Goal: Task Accomplishment & Management: Use online tool/utility

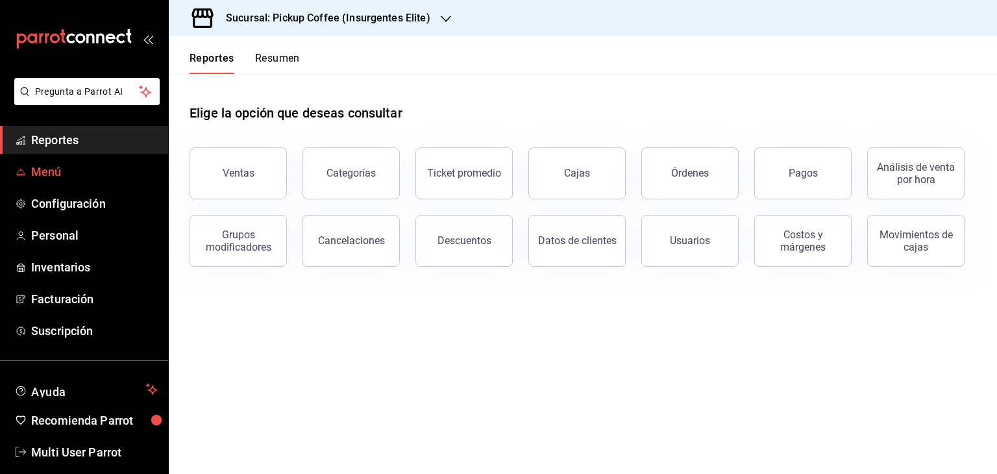
click at [69, 172] on span "Menú" at bounding box center [94, 172] width 127 height 18
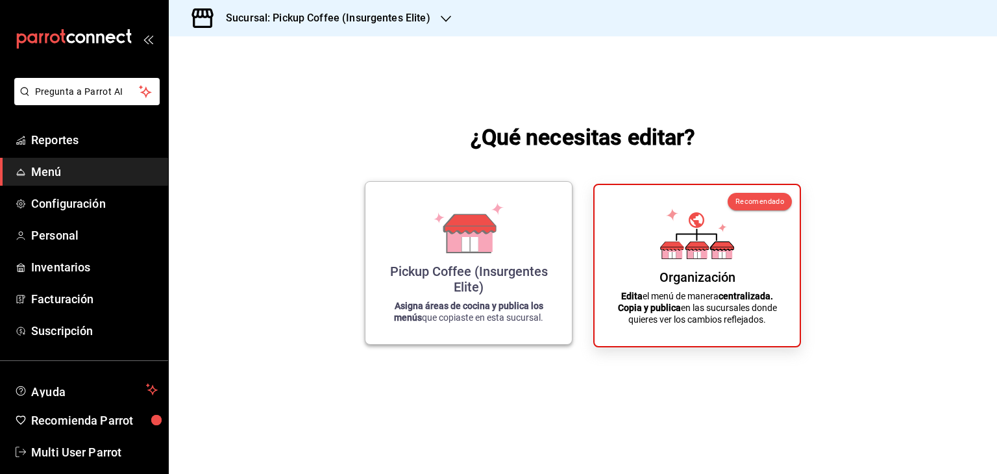
click at [456, 291] on div "Pickup Coffee (Insurgentes Elite)" at bounding box center [468, 279] width 175 height 31
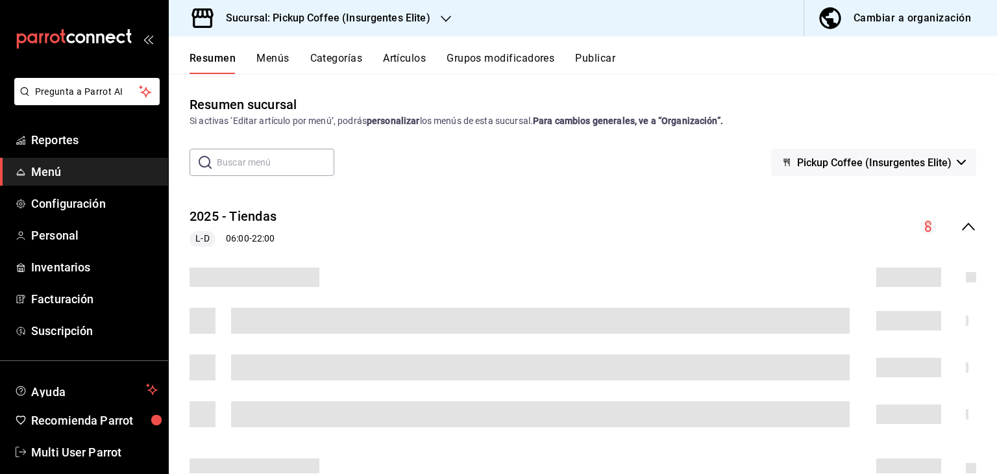
click at [335, 9] on div "Sucursal: Pickup Coffee (Insurgentes Elite)" at bounding box center [317, 18] width 277 height 36
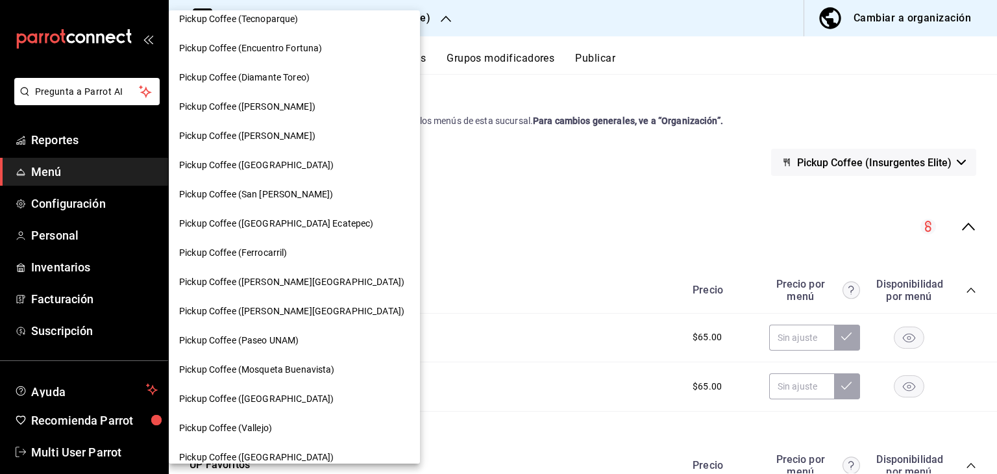
scroll to position [426, 0]
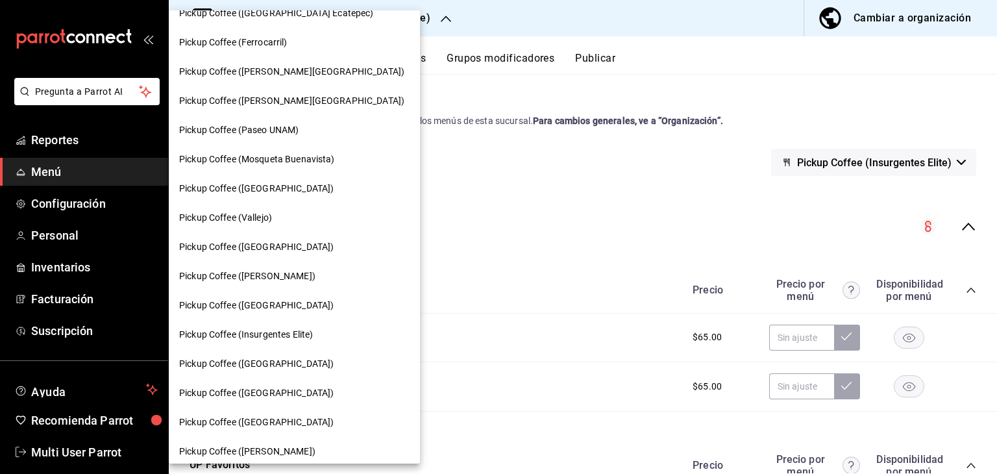
click at [261, 415] on span "Pickup Coffee ([GEOGRAPHIC_DATA])" at bounding box center [256, 422] width 154 height 14
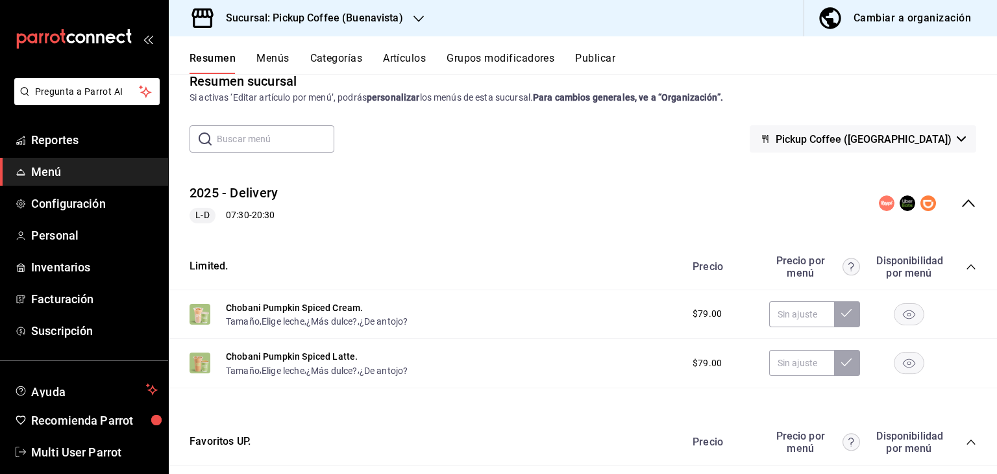
scroll to position [8, 0]
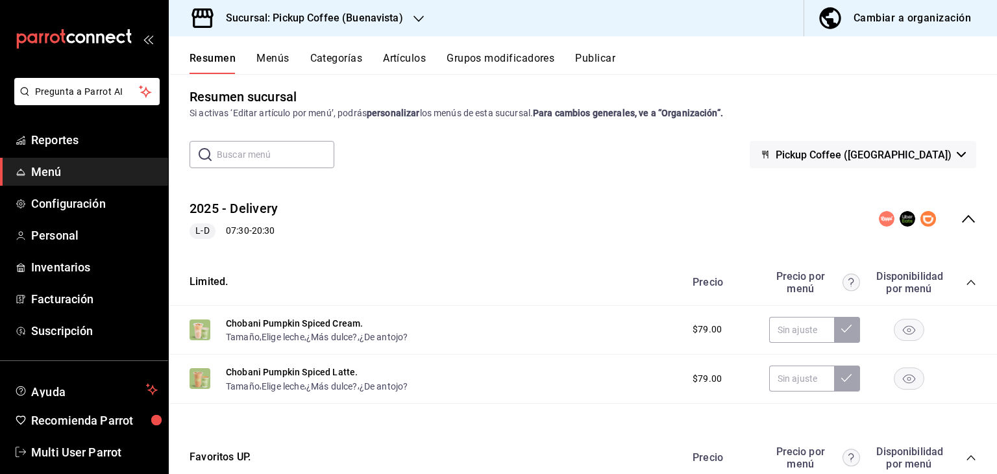
click at [966, 218] on div "2025 - Delivery L-D 07:30 - 20:30" at bounding box center [583, 219] width 828 height 60
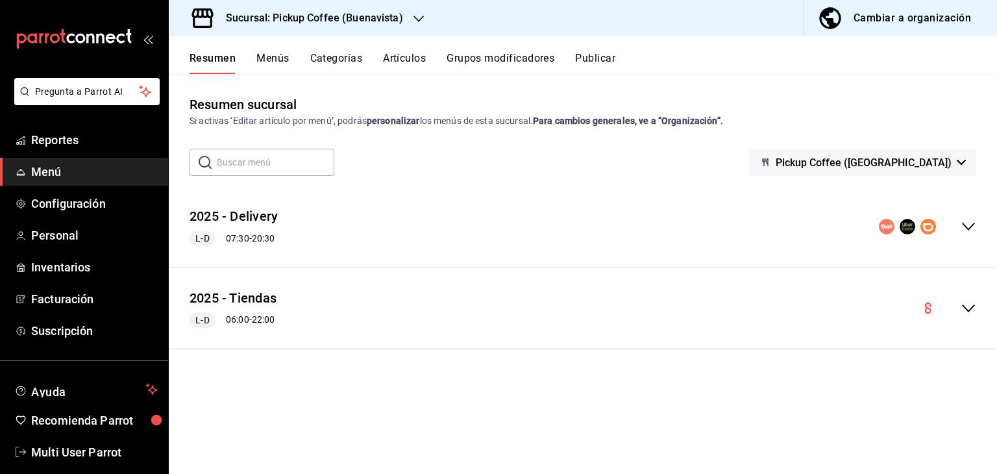
scroll to position [0, 0]
click at [563, 414] on div "Resumen sucursal Si activas ‘Editar artículo por menú’, podrás personalizar los…" at bounding box center [583, 284] width 828 height 378
click at [962, 304] on icon "collapse-menu-row" at bounding box center [968, 308] width 13 height 8
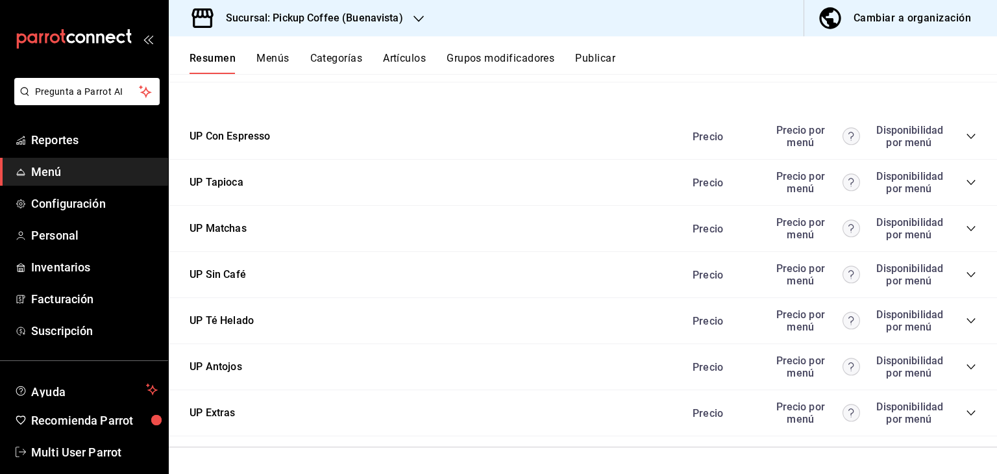
scroll to position [636, 0]
click at [966, 134] on icon "collapse-category-row" at bounding box center [971, 136] width 10 height 10
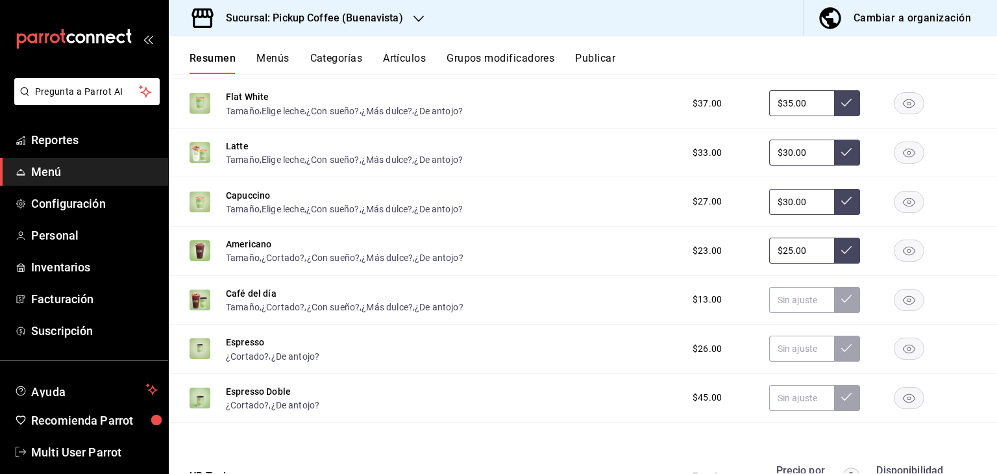
scroll to position [961, 0]
click at [241, 347] on button "Espresso" at bounding box center [245, 341] width 38 height 13
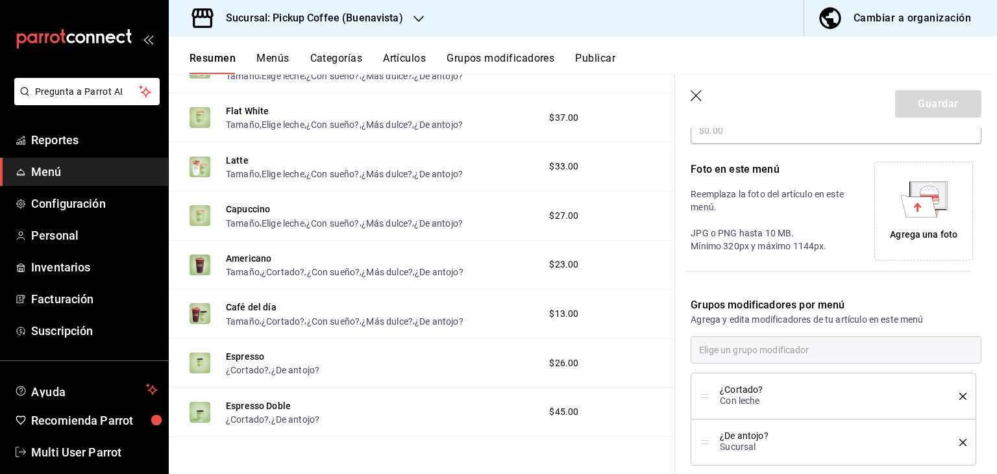
scroll to position [331, 0]
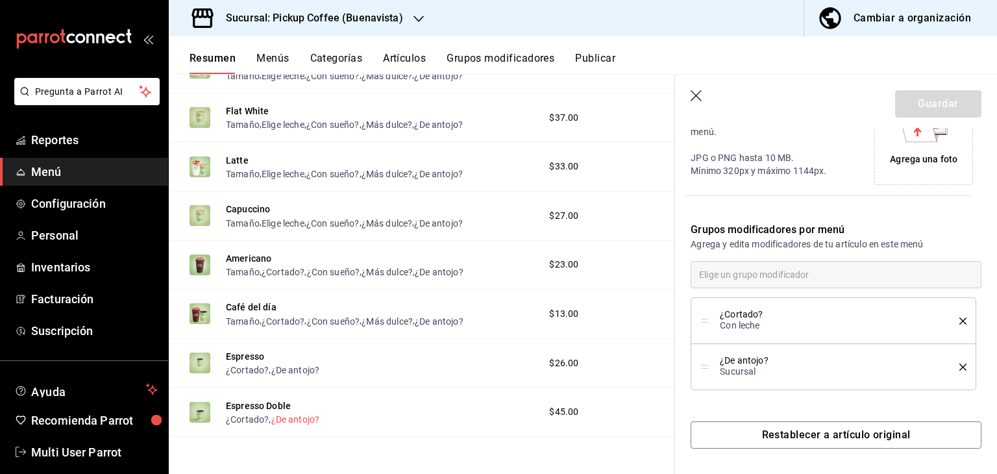
click at [284, 421] on button "¿De antojo?" at bounding box center [295, 419] width 49 height 13
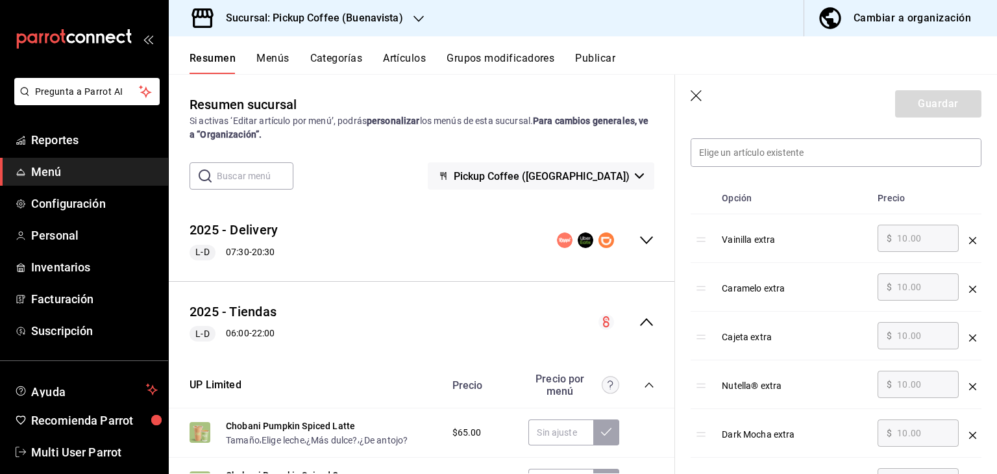
click at [698, 90] on icon "button" at bounding box center [697, 96] width 13 height 13
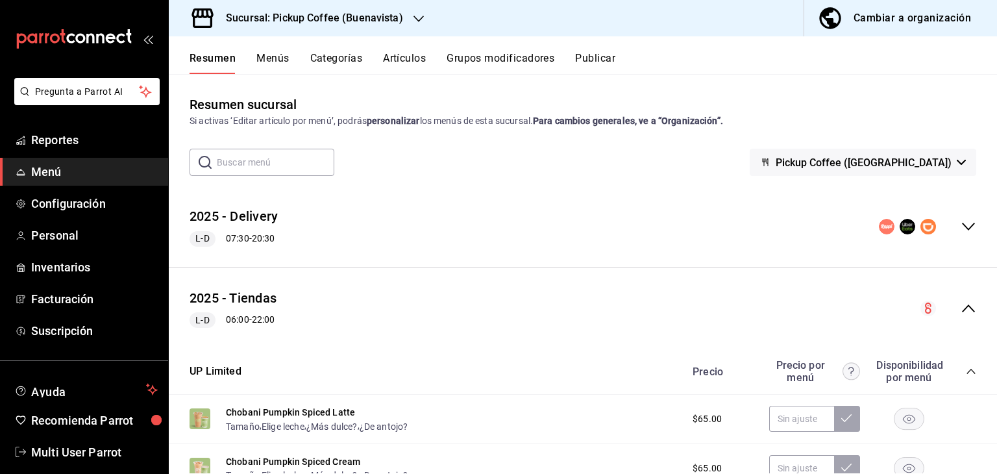
click at [966, 221] on div "2025 - Delivery L-D 07:30 - 20:30" at bounding box center [583, 227] width 828 height 60
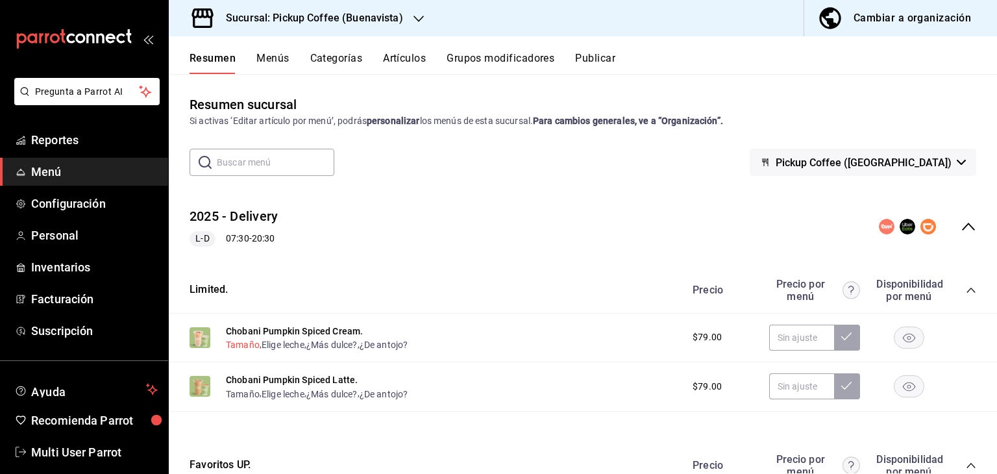
click at [236, 351] on div "Chobani Pumpkin Spiced Cream. [PERSON_NAME] , ¿Más dulce? , ¿De antojo? $79.00" at bounding box center [583, 337] width 828 height 49
click at [239, 343] on button "Tamaño" at bounding box center [243, 344] width 34 height 13
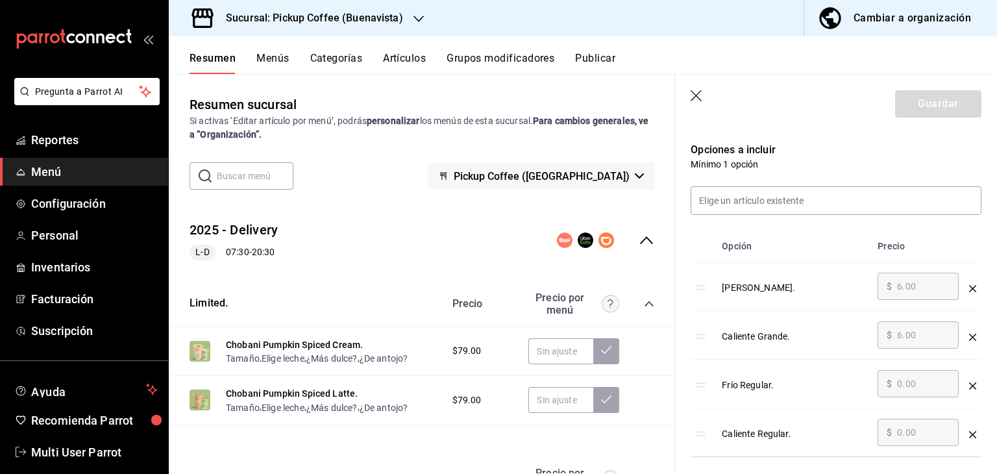
scroll to position [353, 0]
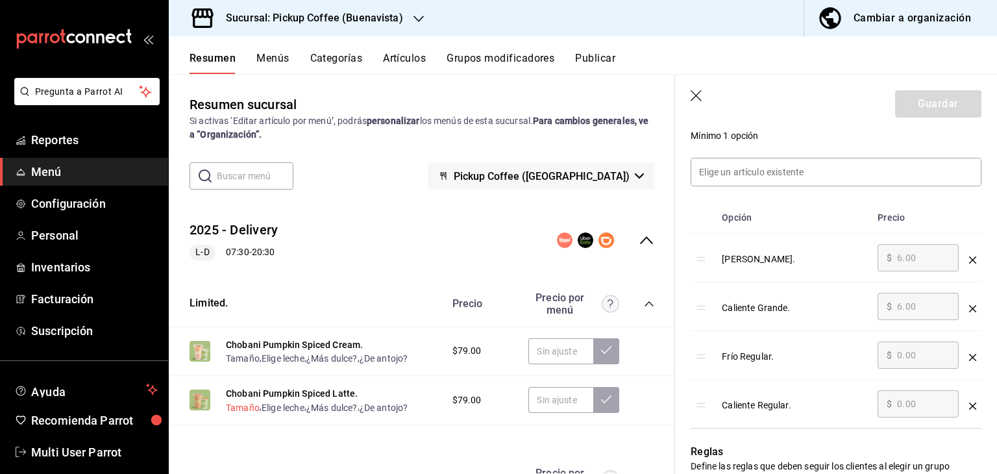
click at [231, 410] on button "Tamaño" at bounding box center [243, 407] width 34 height 13
click at [231, 406] on button "Tamaño" at bounding box center [243, 407] width 34 height 13
click at [697, 93] on icon "button" at bounding box center [697, 96] width 13 height 13
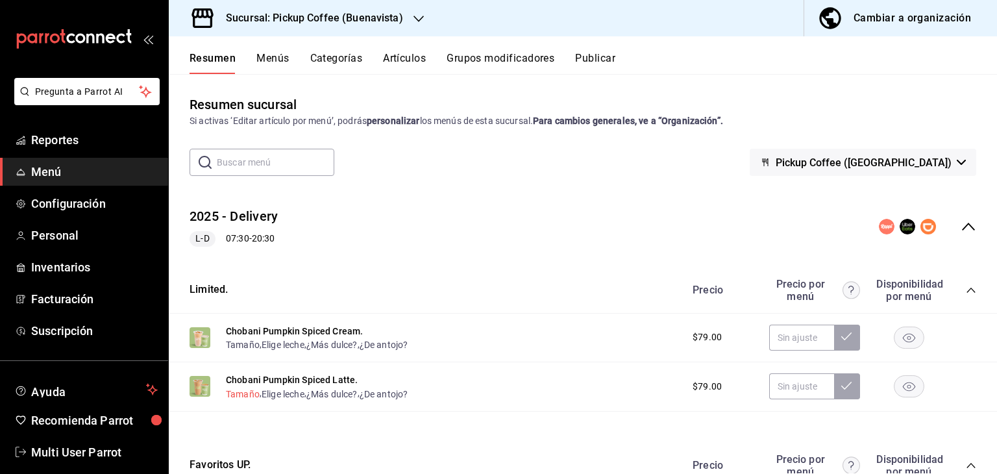
click at [239, 390] on button "Tamaño" at bounding box center [243, 393] width 34 height 13
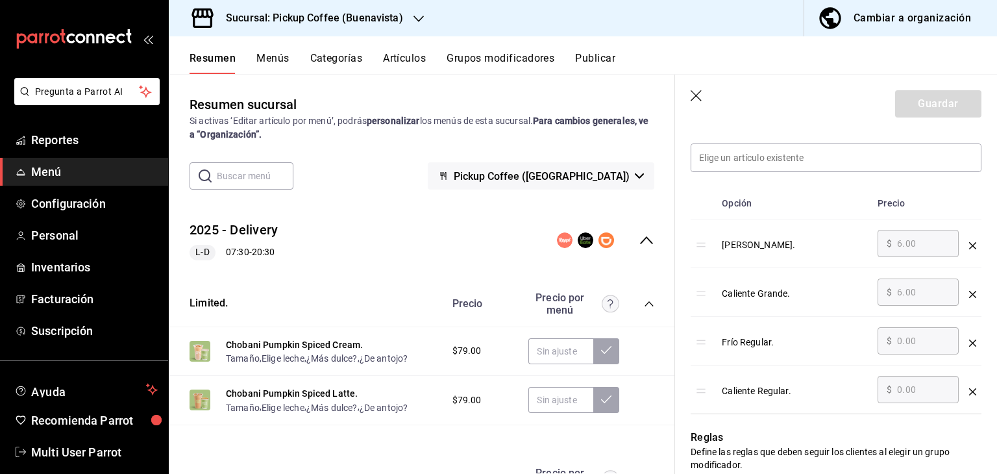
scroll to position [456, 0]
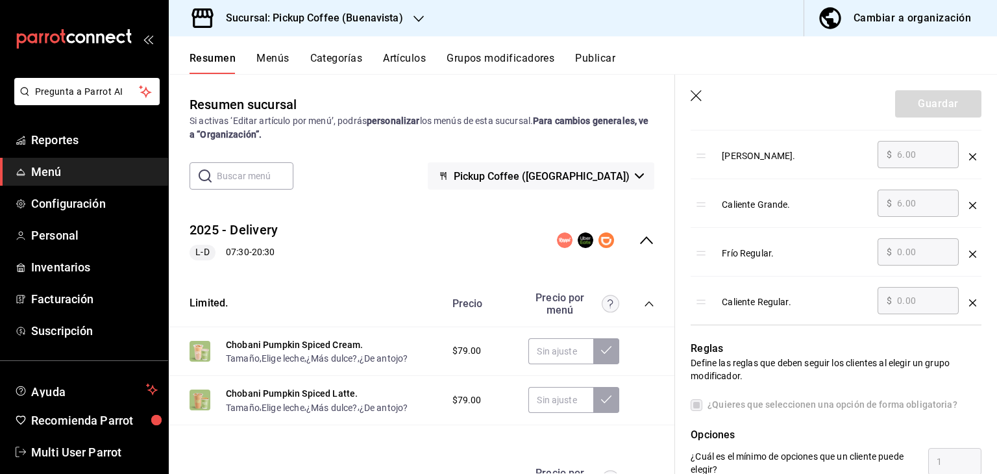
click at [701, 97] on icon "button" at bounding box center [697, 96] width 13 height 13
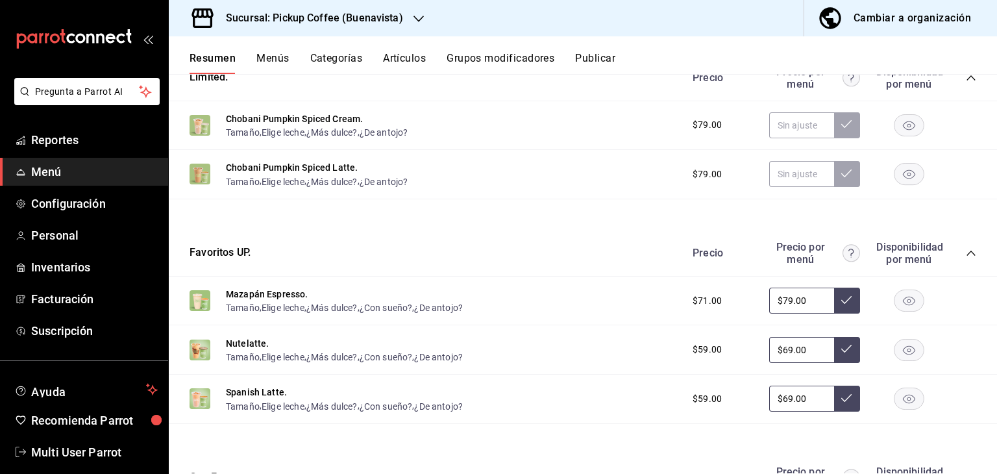
scroll to position [213, 0]
click at [240, 312] on button "Tamaño" at bounding box center [243, 307] width 34 height 13
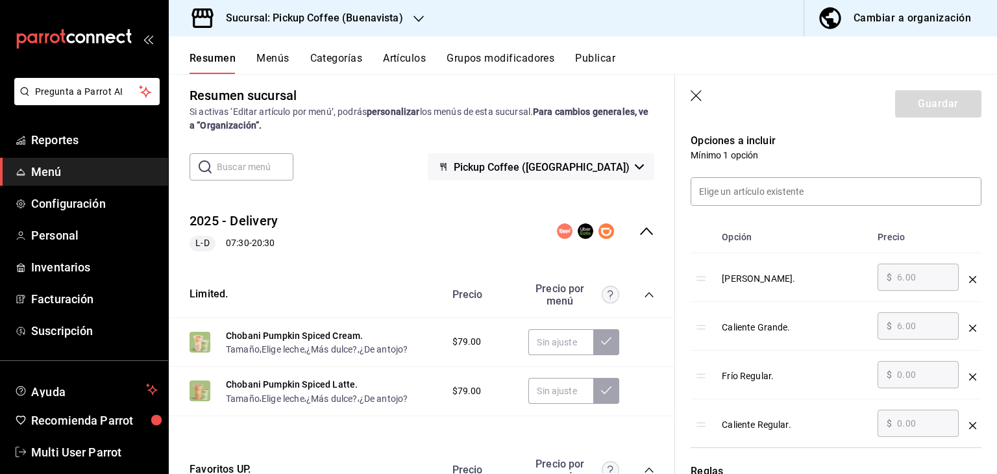
scroll to position [335, 0]
click at [693, 94] on icon "button" at bounding box center [697, 96] width 13 height 13
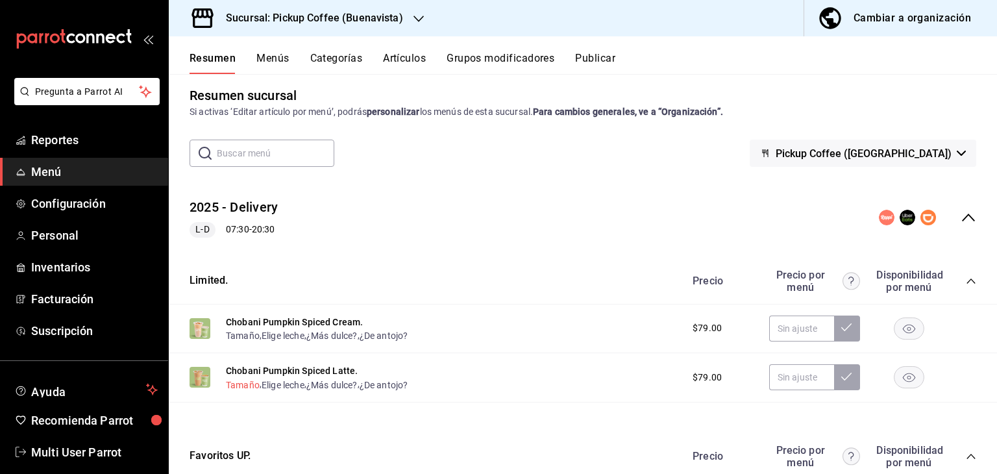
click at [232, 388] on button "Tamaño" at bounding box center [243, 384] width 34 height 13
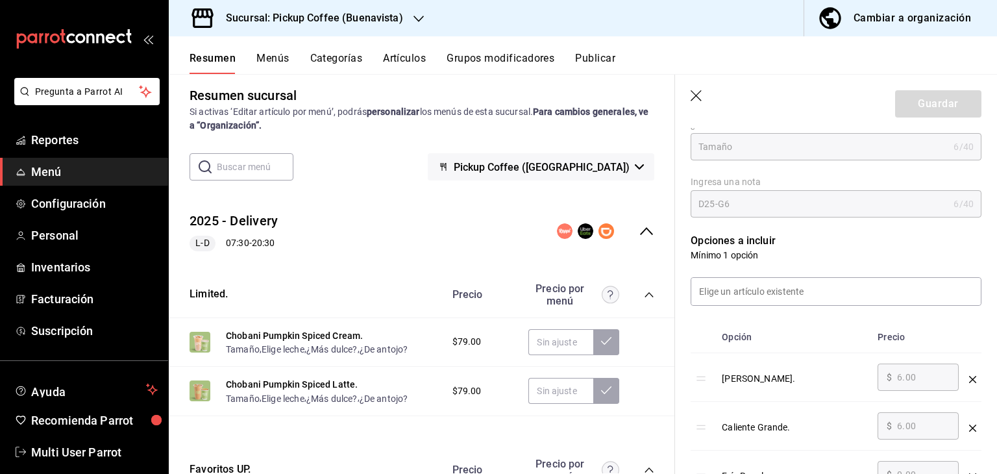
scroll to position [336, 0]
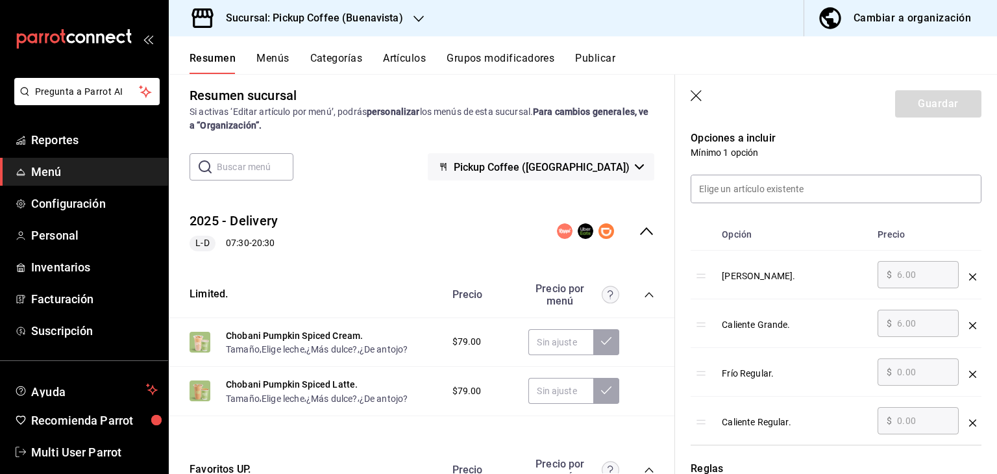
click at [691, 90] on icon "button" at bounding box center [697, 96] width 13 height 13
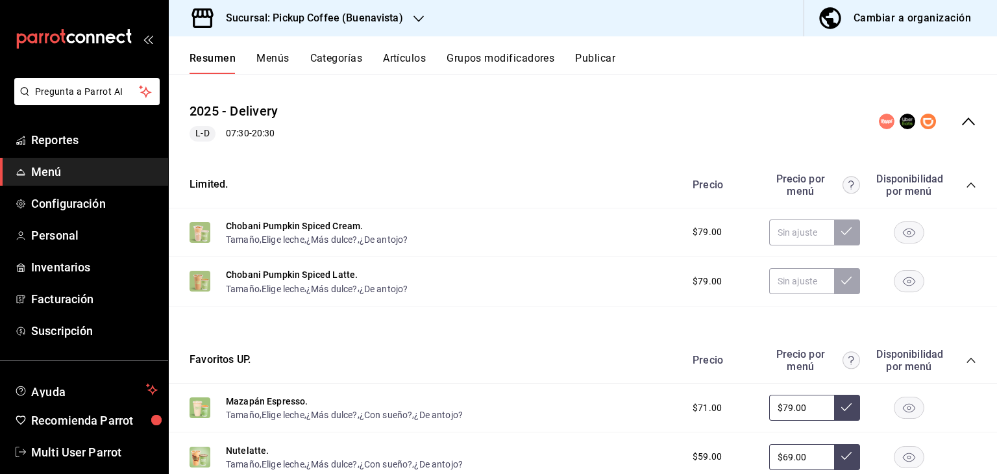
scroll to position [104, 0]
click at [966, 183] on icon "collapse-category-row" at bounding box center [971, 186] width 10 height 10
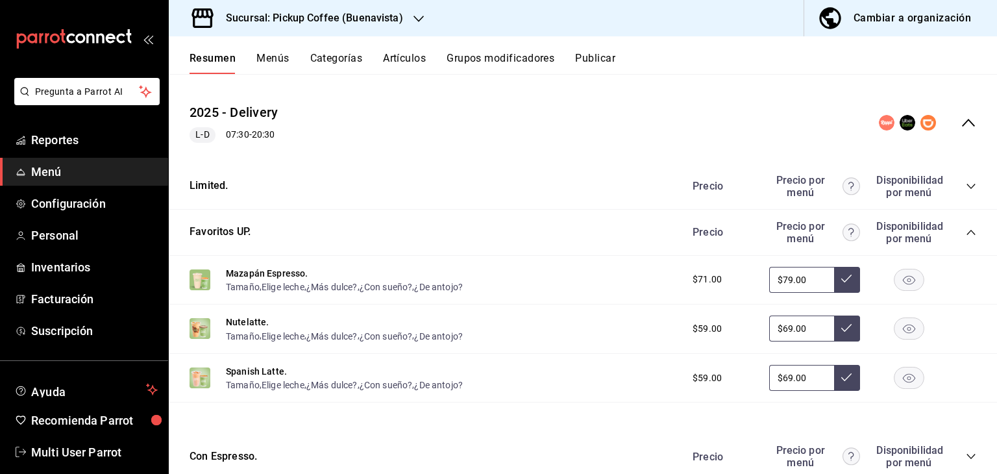
click at [966, 235] on icon "collapse-category-row" at bounding box center [971, 232] width 10 height 10
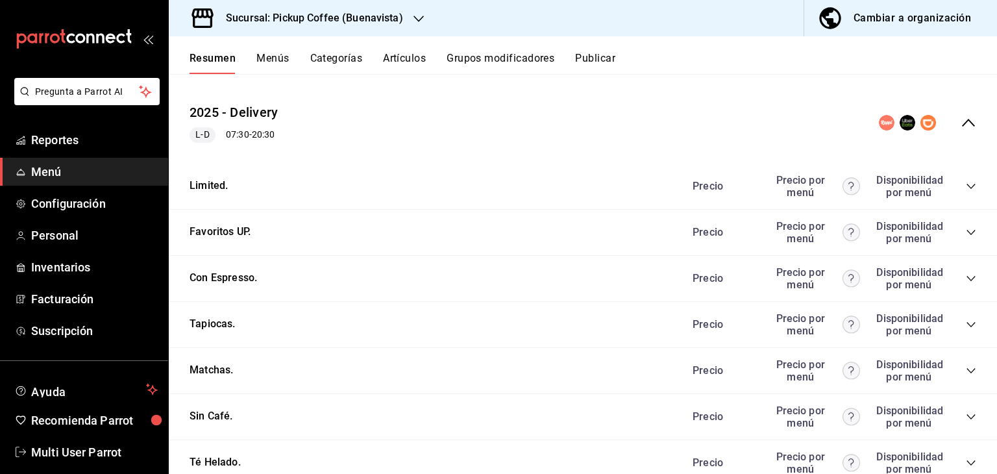
click at [890, 17] on div "Cambiar a organización" at bounding box center [911, 18] width 117 height 18
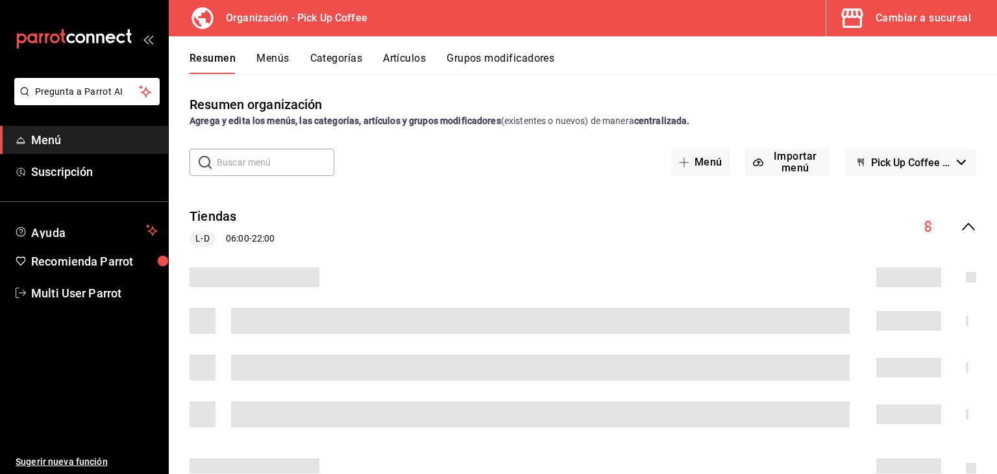
scroll to position [44, 0]
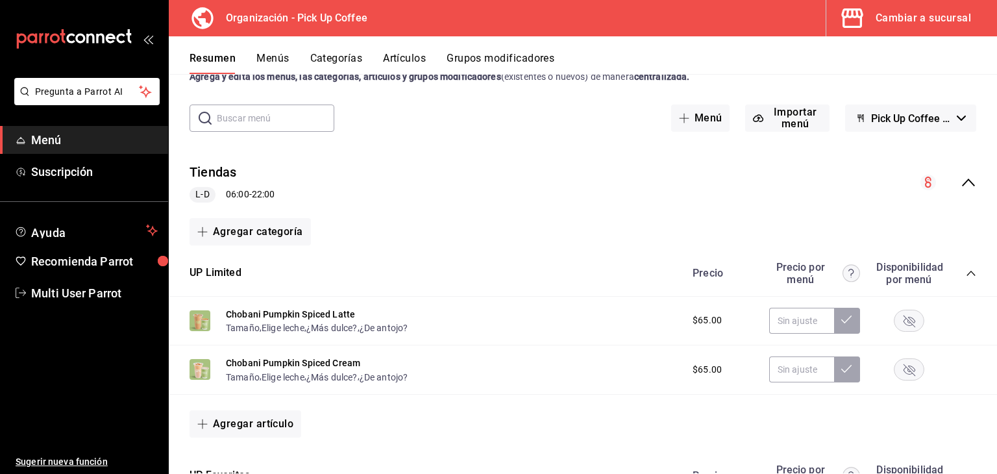
click at [961, 177] on icon "collapse-menu-row" at bounding box center [969, 183] width 16 height 16
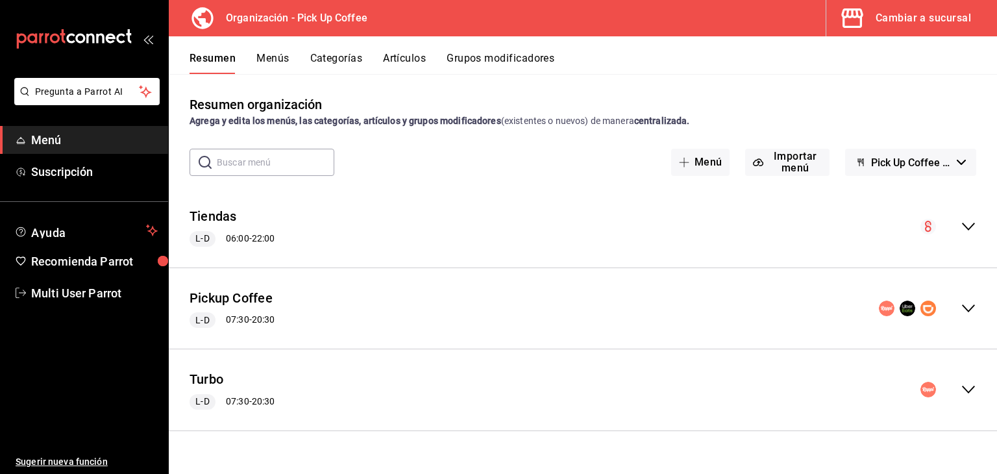
scroll to position [0, 0]
click at [961, 302] on icon "collapse-menu-row" at bounding box center [969, 309] width 16 height 16
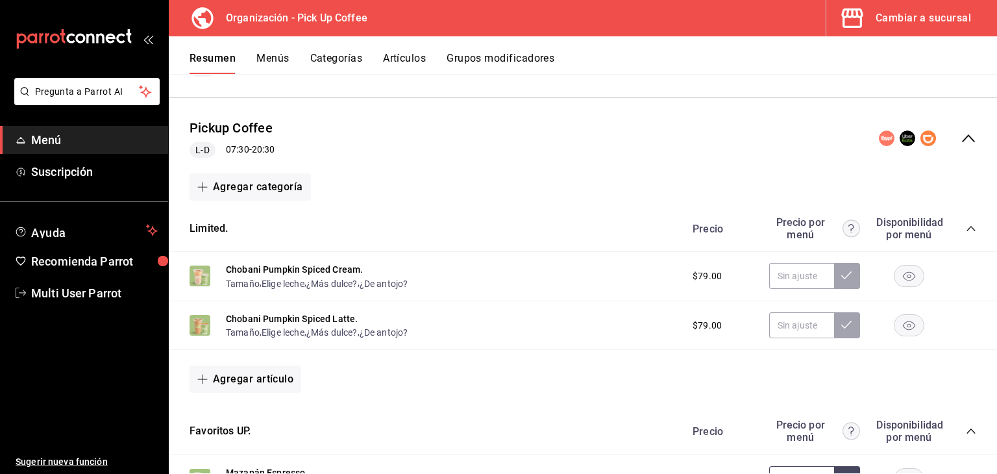
scroll to position [166, 0]
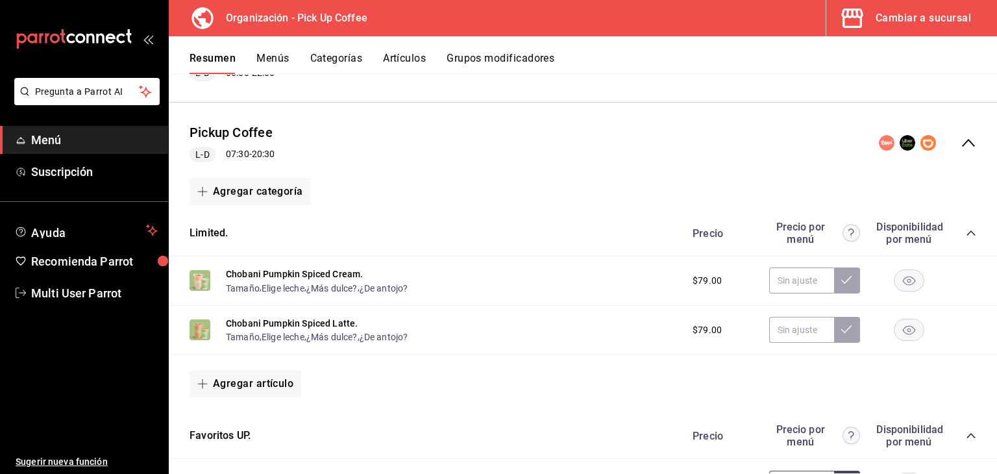
click at [966, 237] on icon "collapse-category-row" at bounding box center [971, 233] width 10 height 10
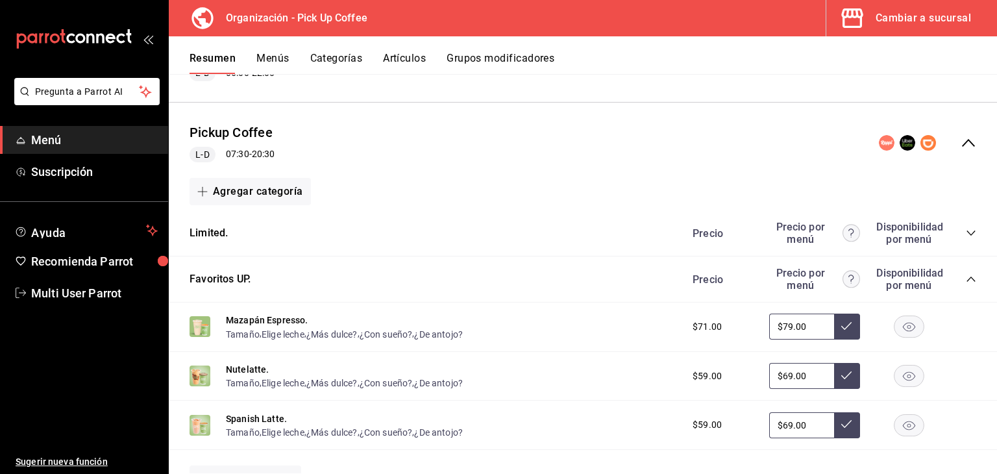
click at [966, 280] on icon "collapse-category-row" at bounding box center [970, 278] width 8 height 5
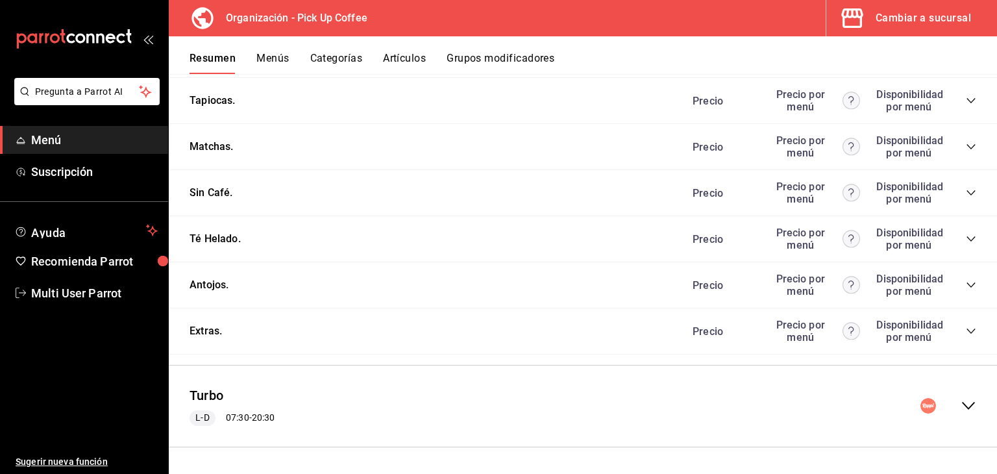
scroll to position [332, 0]
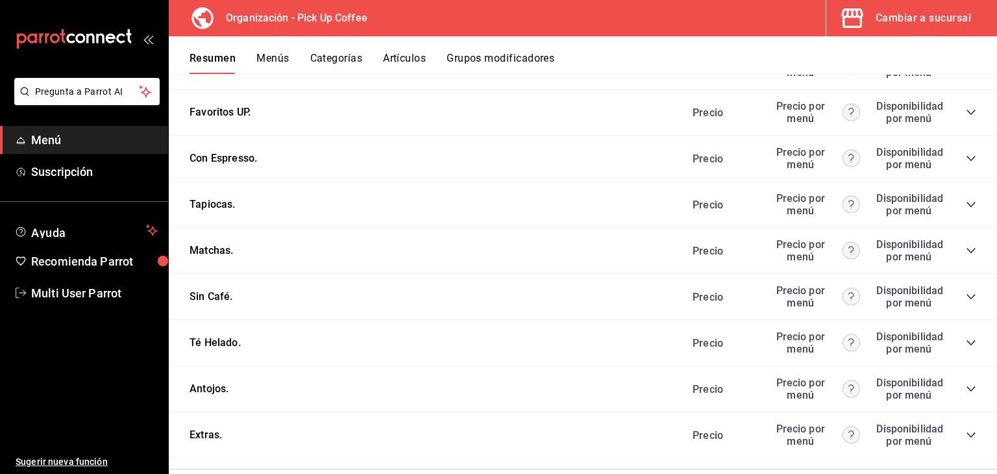
click at [966, 156] on icon "collapse-category-row" at bounding box center [971, 158] width 10 height 10
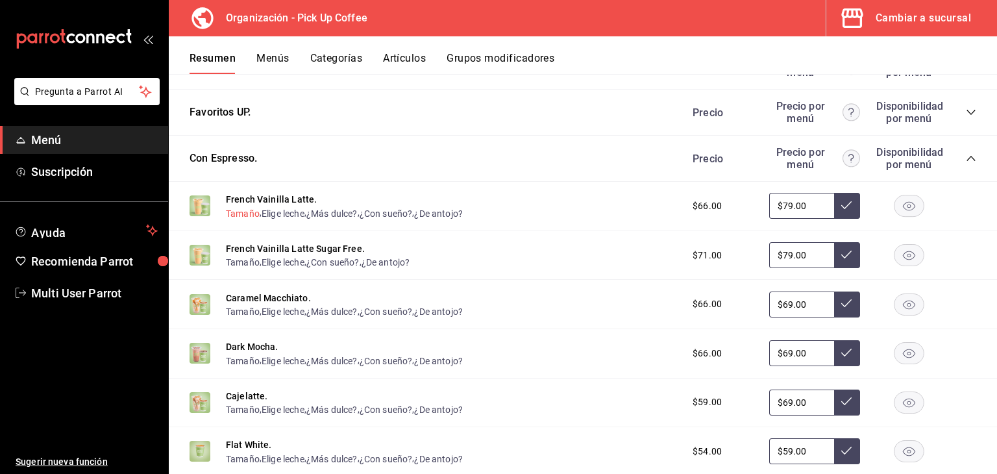
click at [234, 217] on button "Tamaño" at bounding box center [243, 213] width 34 height 13
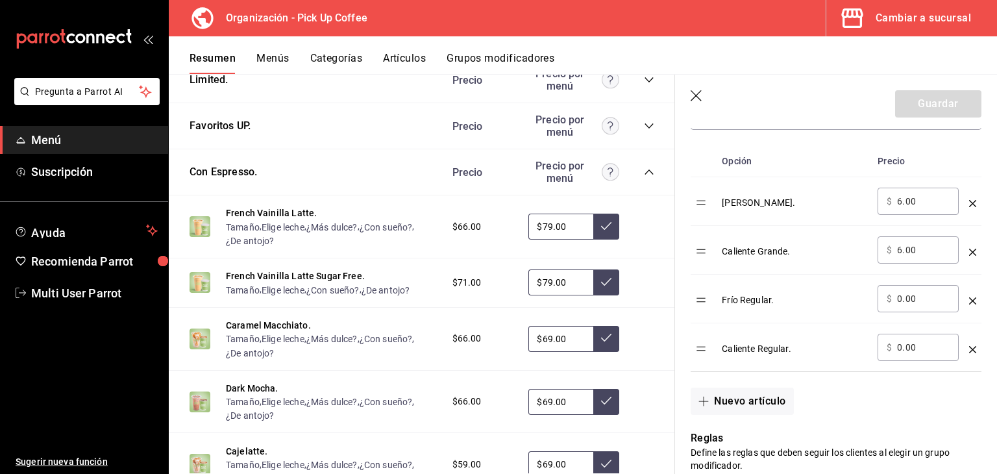
scroll to position [414, 0]
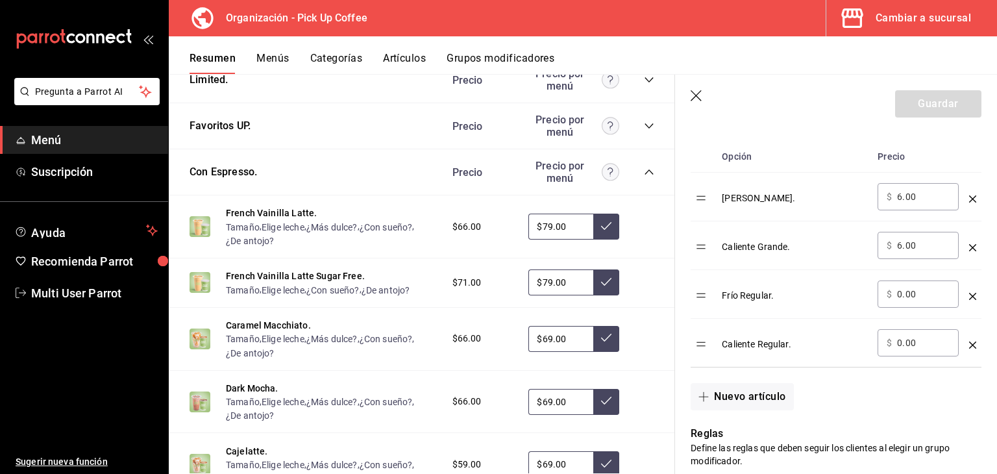
click at [696, 93] on icon "button" at bounding box center [697, 96] width 13 height 13
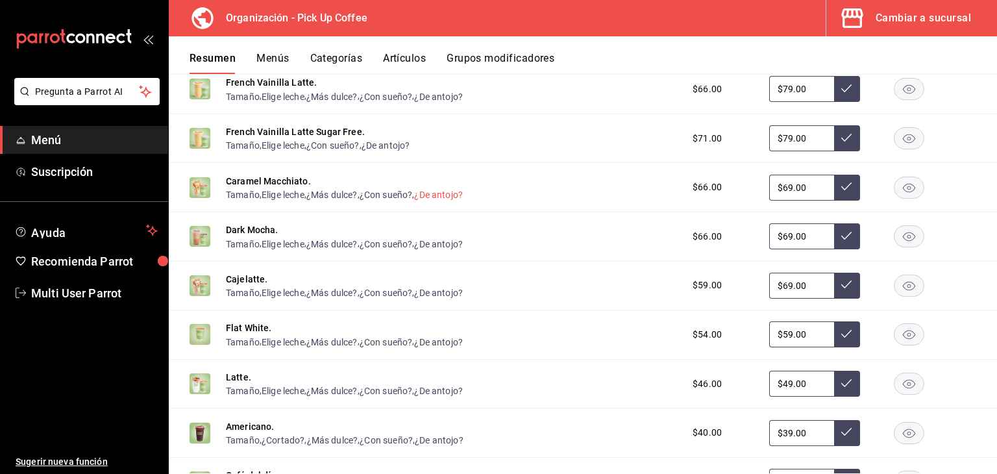
scroll to position [450, 0]
click at [239, 296] on button "Tamaño" at bounding box center [243, 292] width 34 height 13
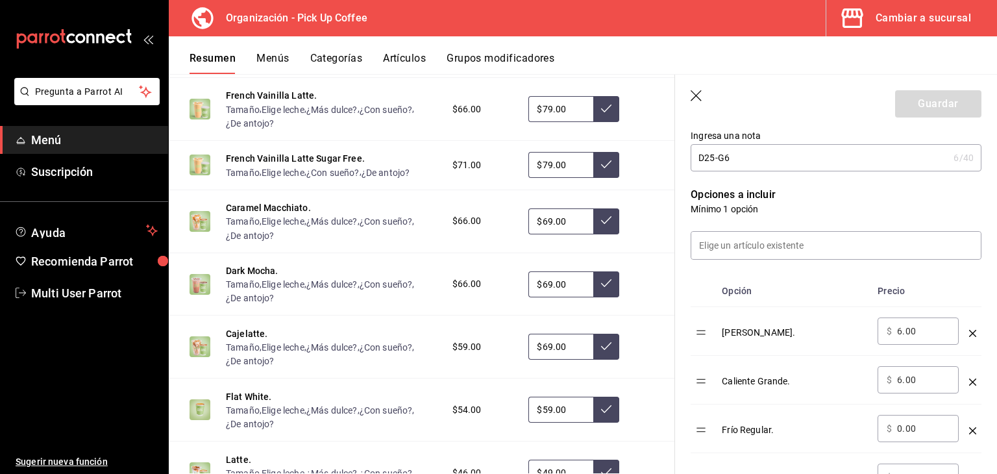
scroll to position [279, 0]
click at [701, 94] on icon "button" at bounding box center [697, 96] width 13 height 13
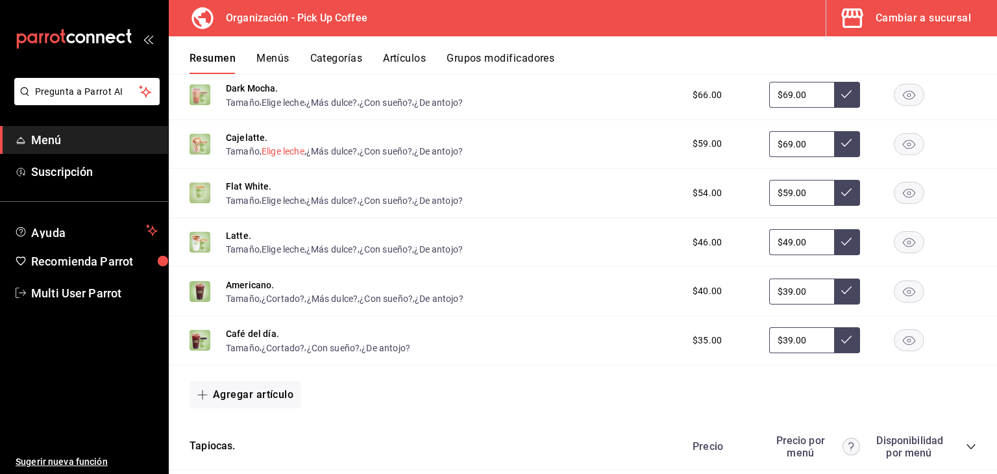
scroll to position [652, 0]
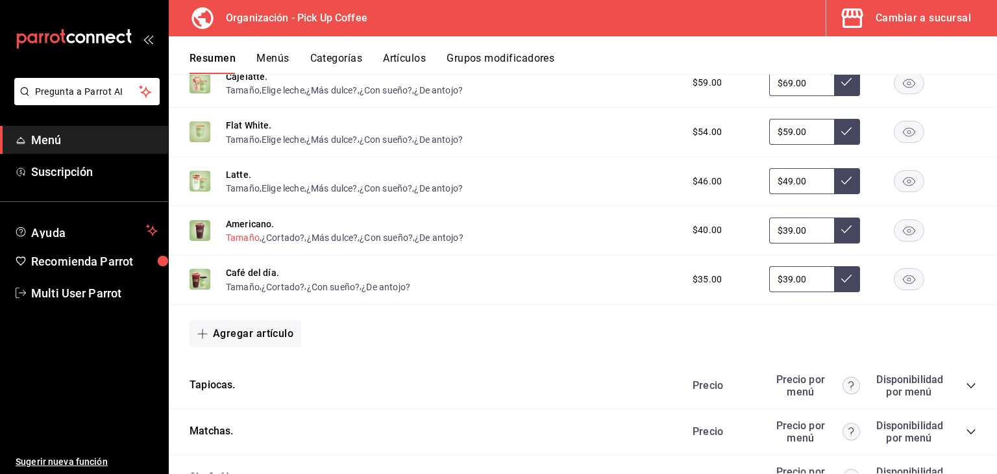
click at [239, 240] on button "Tamaño" at bounding box center [243, 237] width 34 height 13
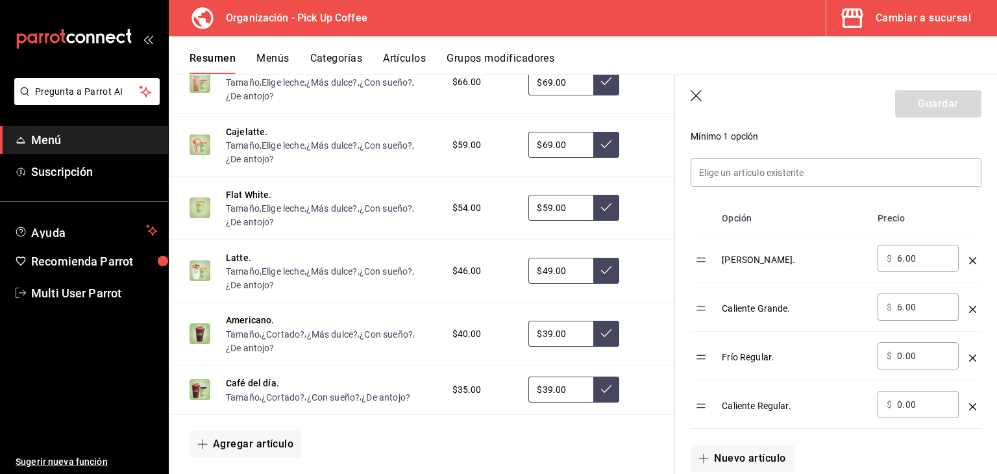
scroll to position [354, 0]
click at [700, 89] on header "Guardar" at bounding box center [836, 101] width 322 height 53
click at [696, 95] on icon "button" at bounding box center [696, 95] width 11 height 11
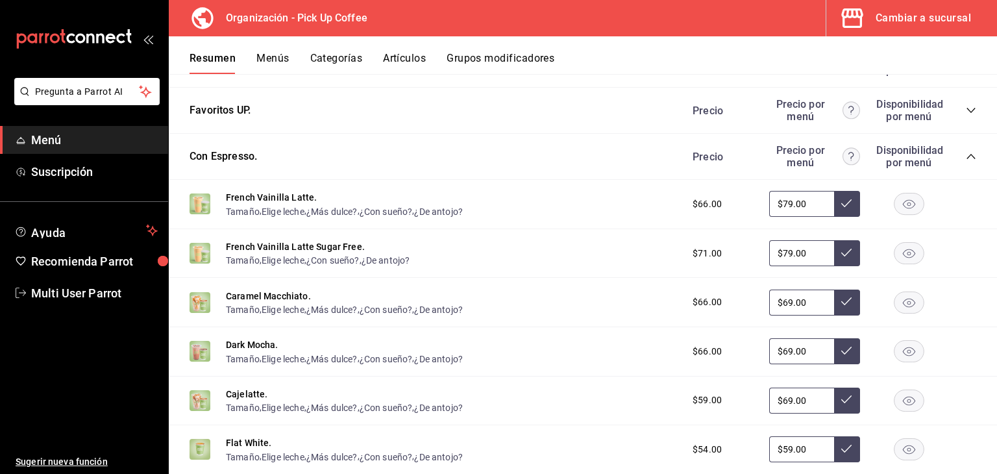
scroll to position [334, 0]
click at [966, 159] on icon "collapse-category-row" at bounding box center [971, 157] width 10 height 10
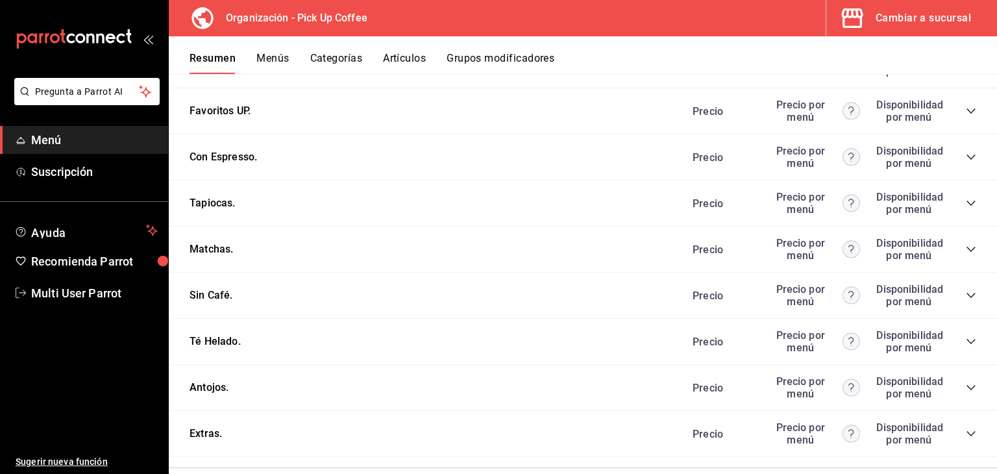
click at [966, 206] on icon "collapse-category-row" at bounding box center [971, 203] width 10 height 10
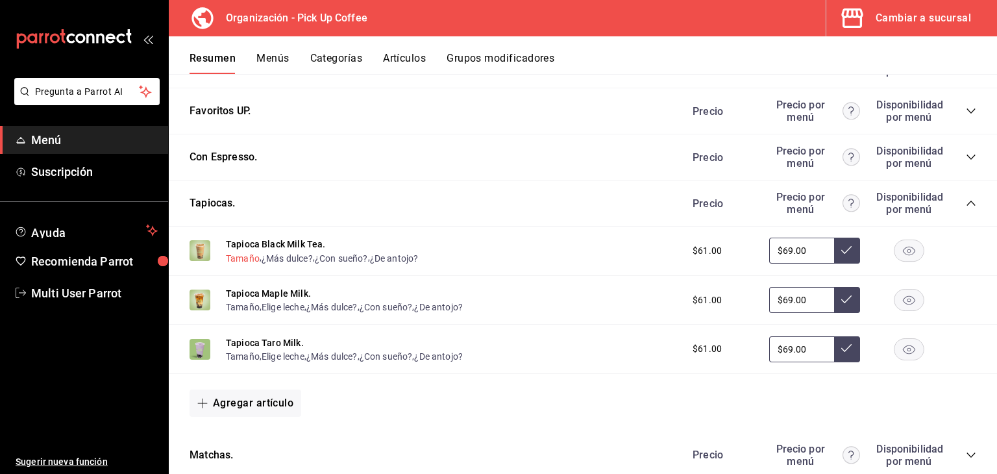
click at [234, 258] on button "Tamaño" at bounding box center [243, 258] width 34 height 13
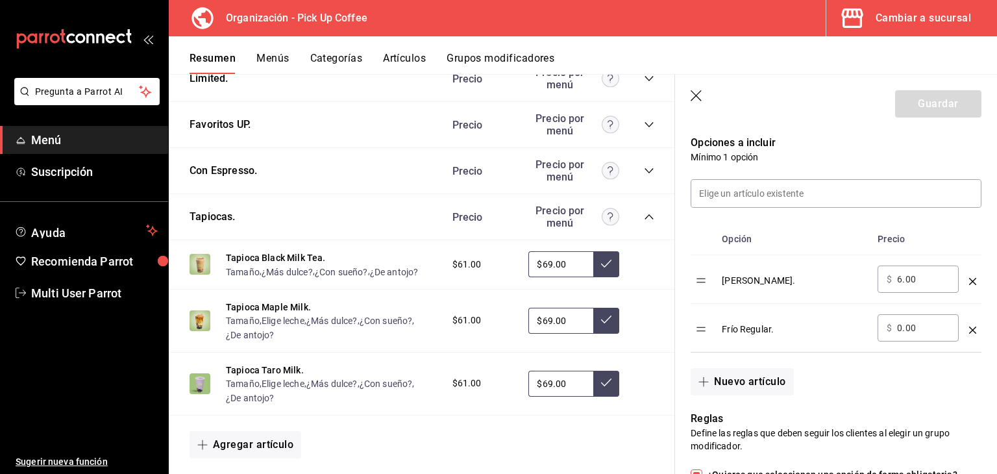
scroll to position [331, 0]
click at [700, 94] on icon "button" at bounding box center [697, 96] width 13 height 13
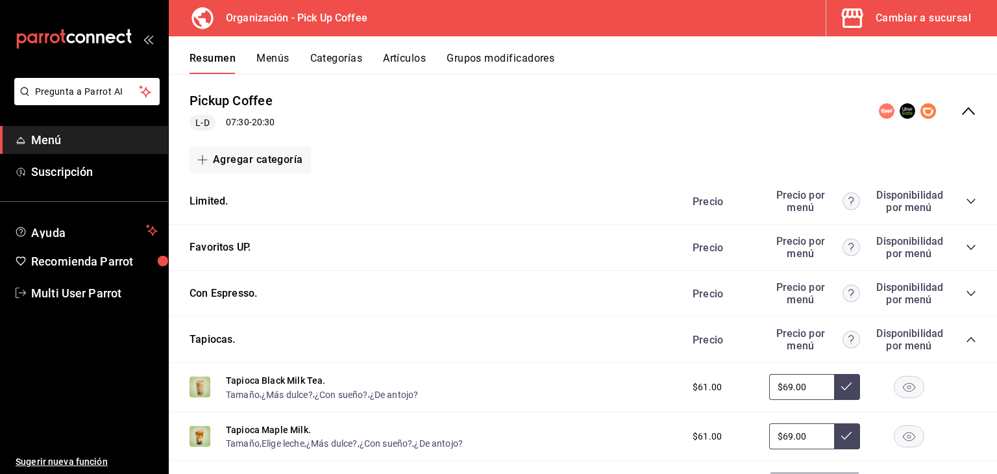
scroll to position [197, 0]
click at [966, 344] on icon "collapse-category-row" at bounding box center [971, 339] width 10 height 10
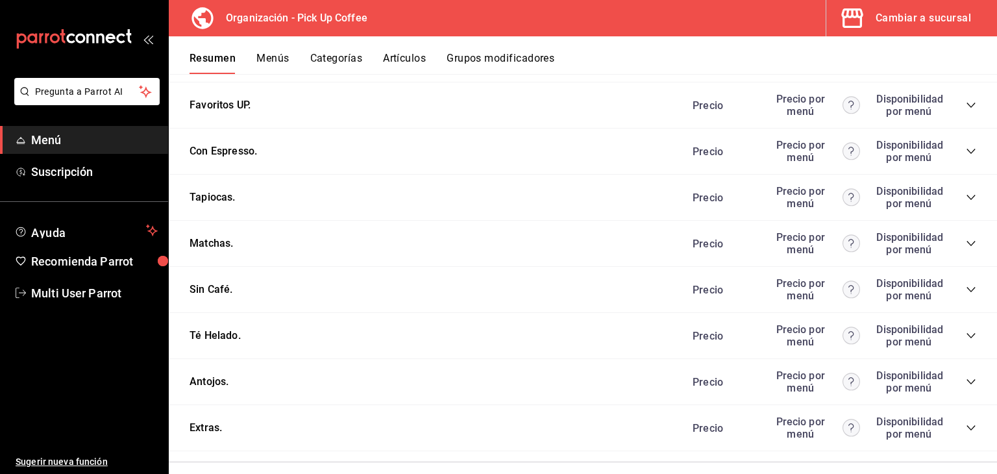
scroll to position [340, 0]
click at [966, 288] on icon "collapse-category-row" at bounding box center [971, 289] width 10 height 10
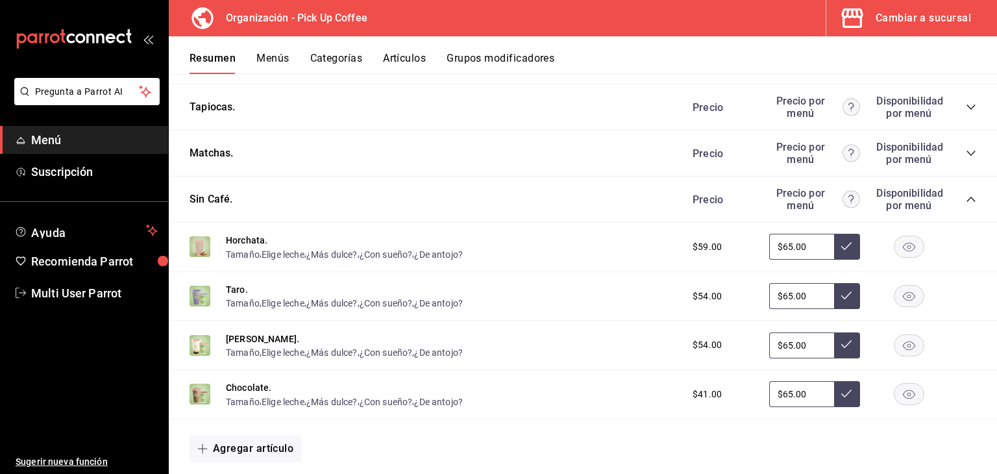
scroll to position [431, 0]
click at [241, 252] on button "Tamaño" at bounding box center [243, 253] width 34 height 13
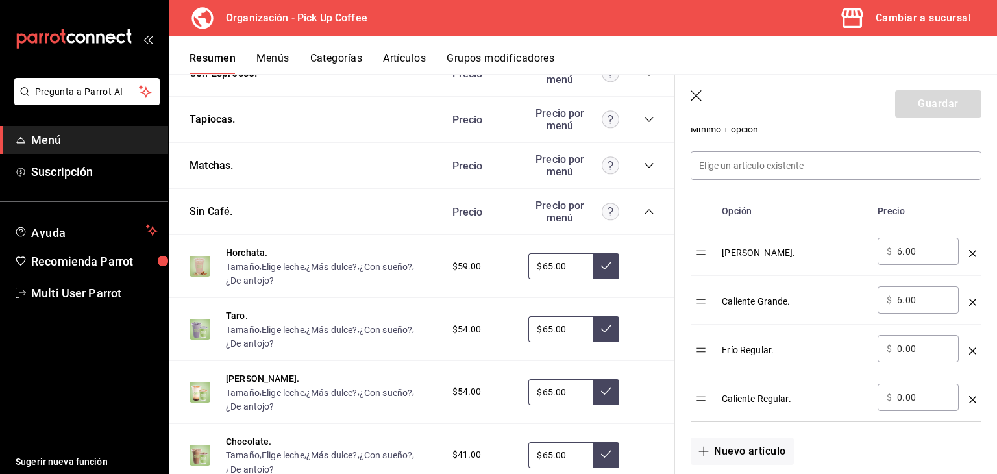
scroll to position [362, 0]
click at [696, 97] on icon "button" at bounding box center [697, 96] width 13 height 13
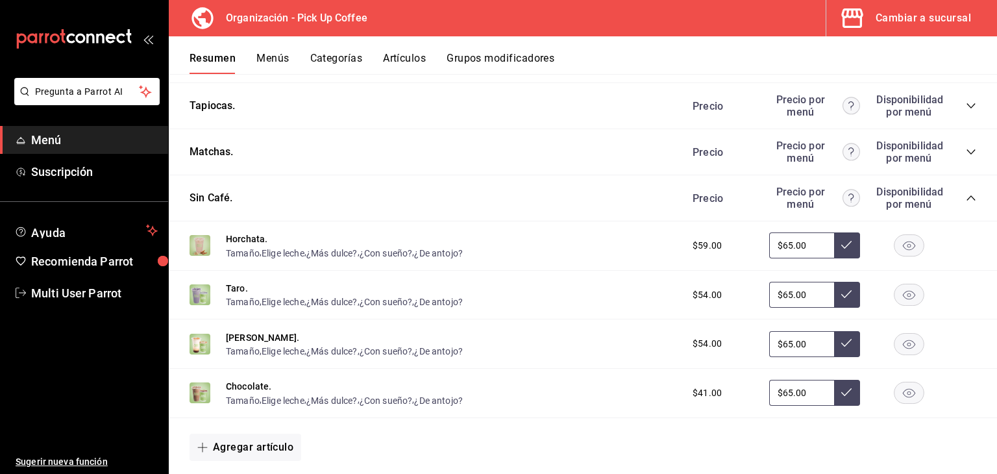
scroll to position [559, 0]
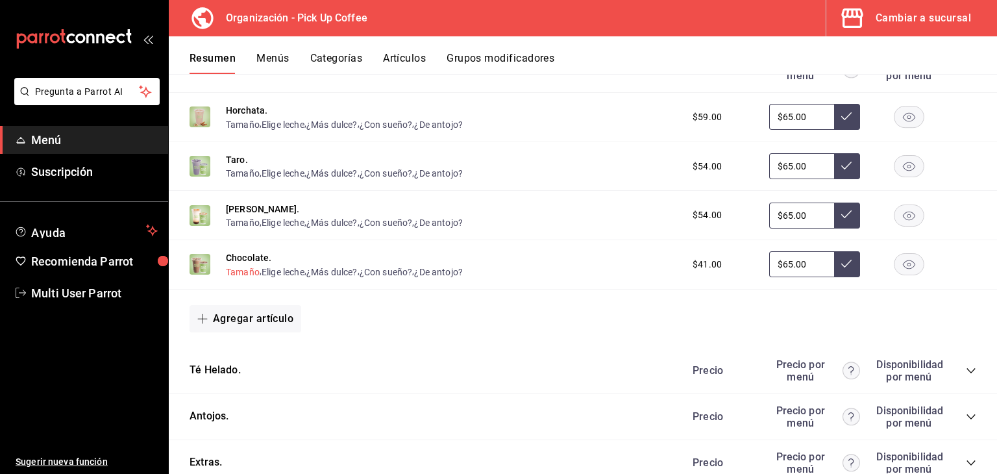
click at [247, 274] on button "Tamaño" at bounding box center [243, 271] width 34 height 13
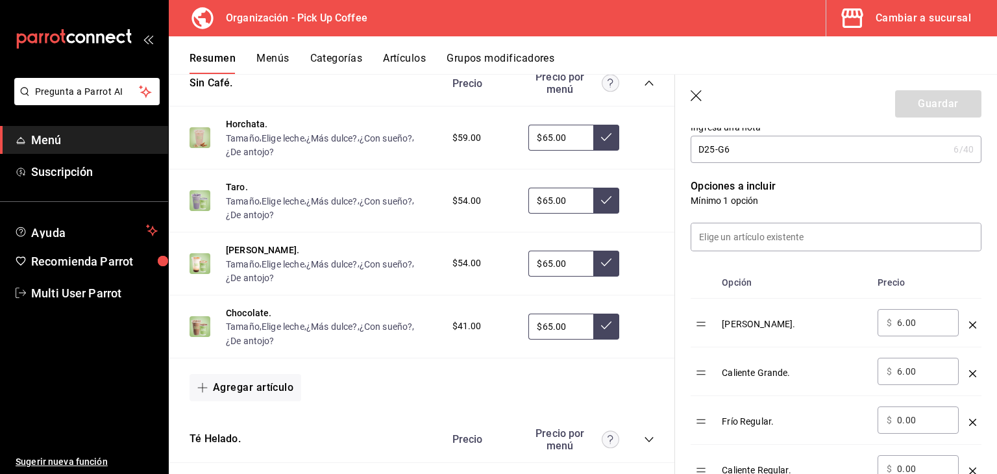
scroll to position [378, 0]
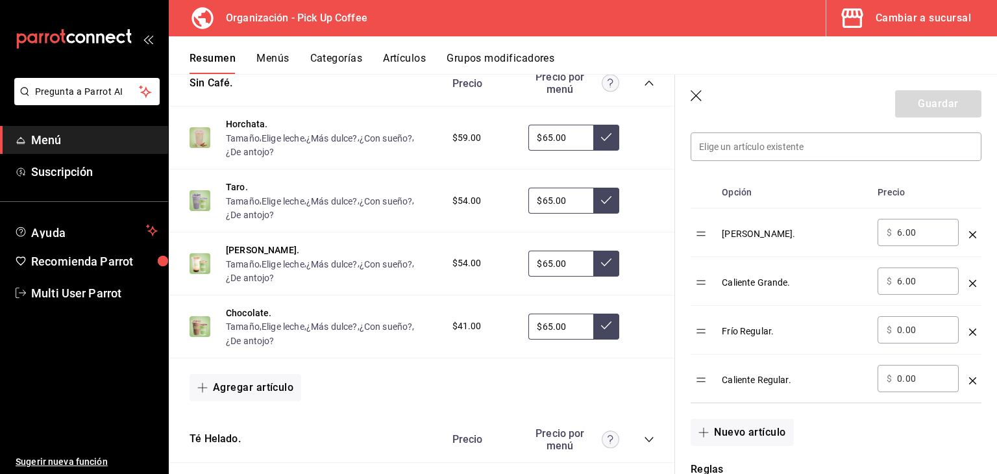
click at [694, 97] on icon "button" at bounding box center [697, 96] width 13 height 13
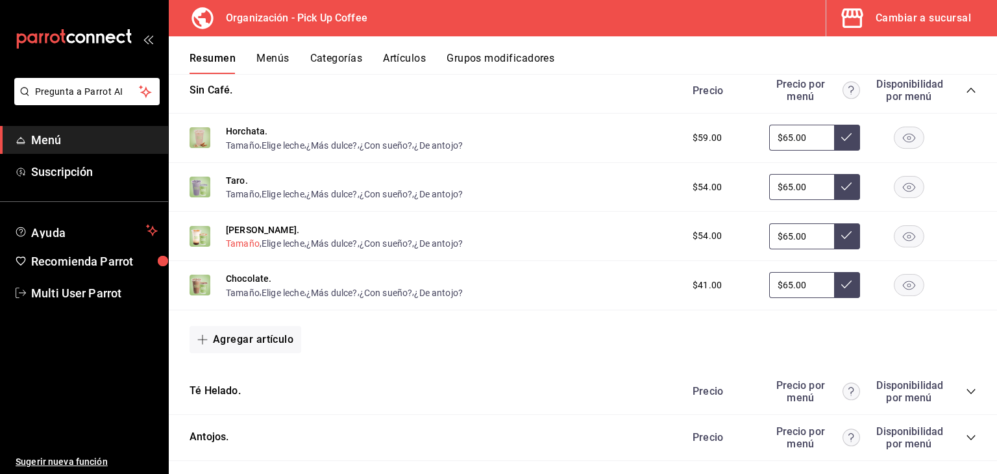
scroll to position [518, 0]
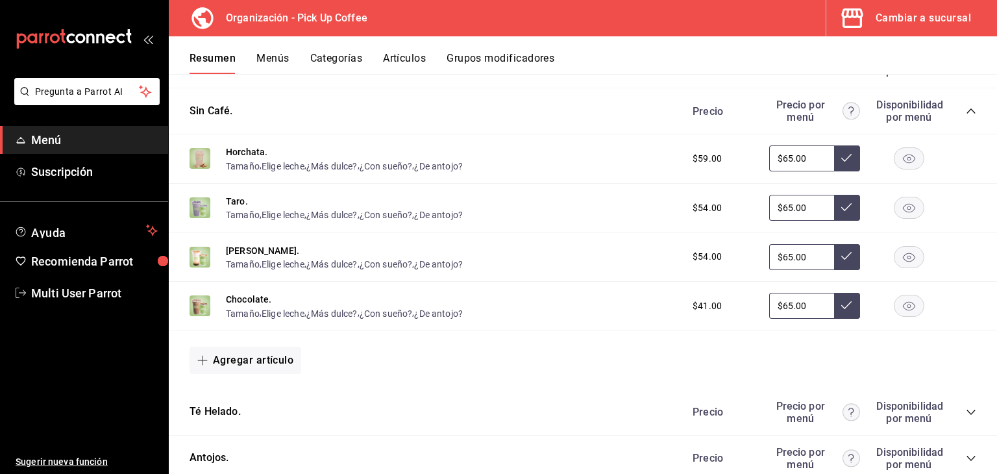
click at [966, 110] on icon "collapse-category-row" at bounding box center [970, 110] width 8 height 5
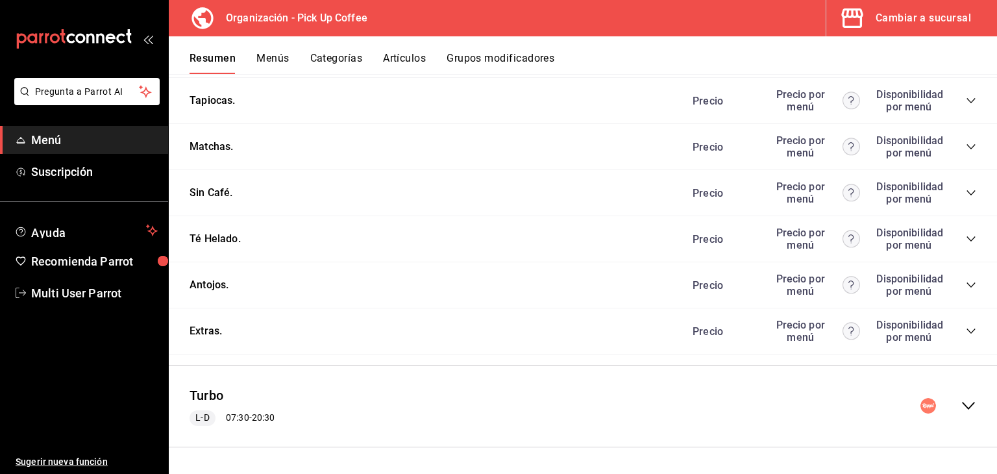
scroll to position [437, 0]
click at [966, 237] on icon "collapse-category-row" at bounding box center [970, 238] width 8 height 5
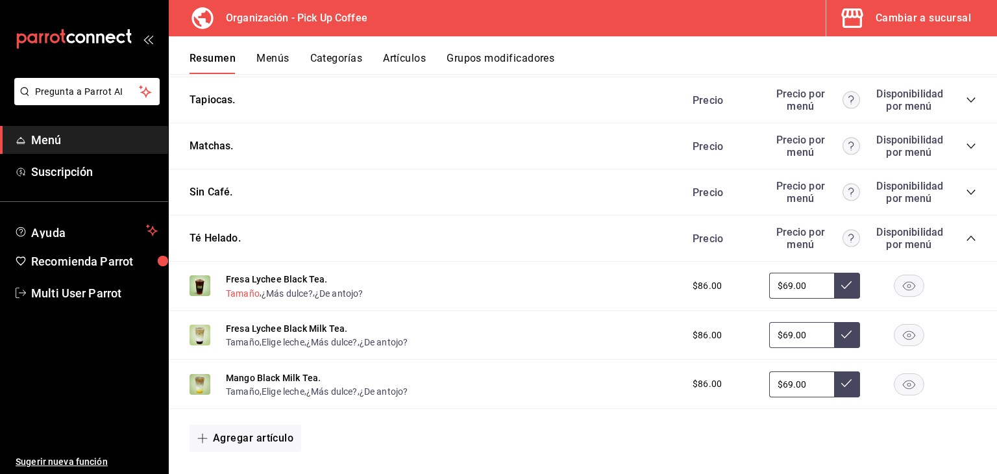
click at [236, 294] on button "Tamaño" at bounding box center [243, 293] width 34 height 13
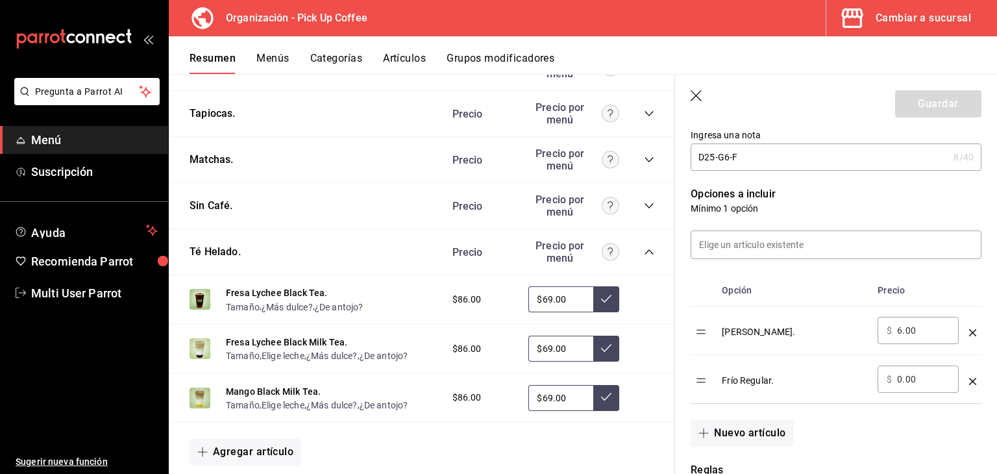
scroll to position [280, 0]
click at [704, 95] on header "Guardar" at bounding box center [836, 101] width 322 height 53
click at [698, 93] on icon "button" at bounding box center [697, 96] width 13 height 13
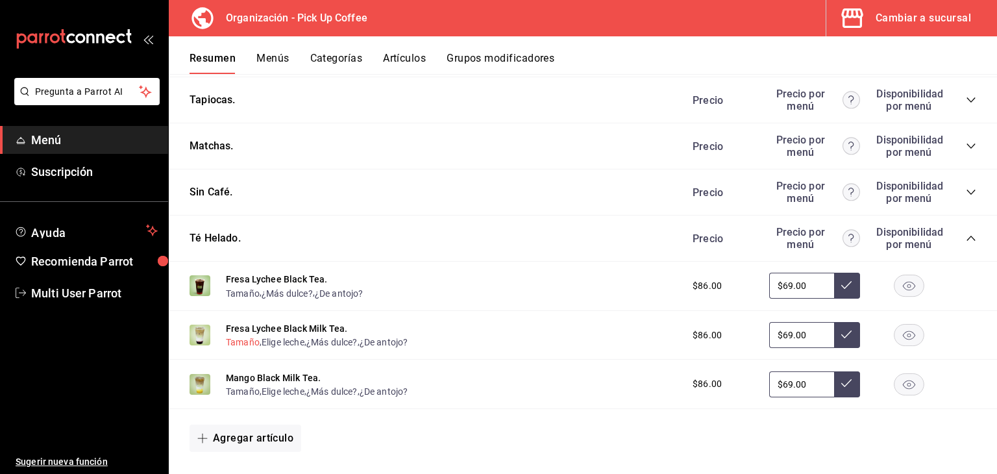
click at [241, 347] on button "Tamaño" at bounding box center [243, 342] width 34 height 13
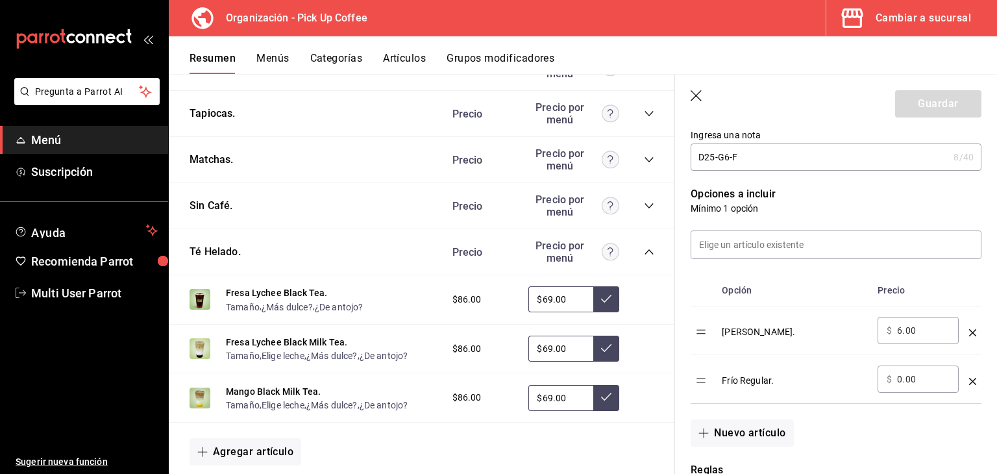
scroll to position [280, 0]
click at [700, 99] on icon "button" at bounding box center [697, 96] width 13 height 13
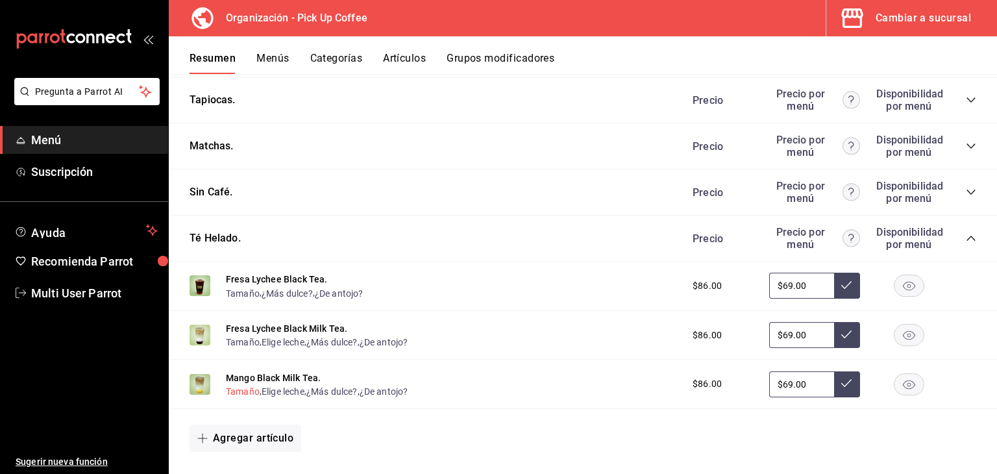
click at [231, 392] on button "Tamaño" at bounding box center [243, 391] width 34 height 13
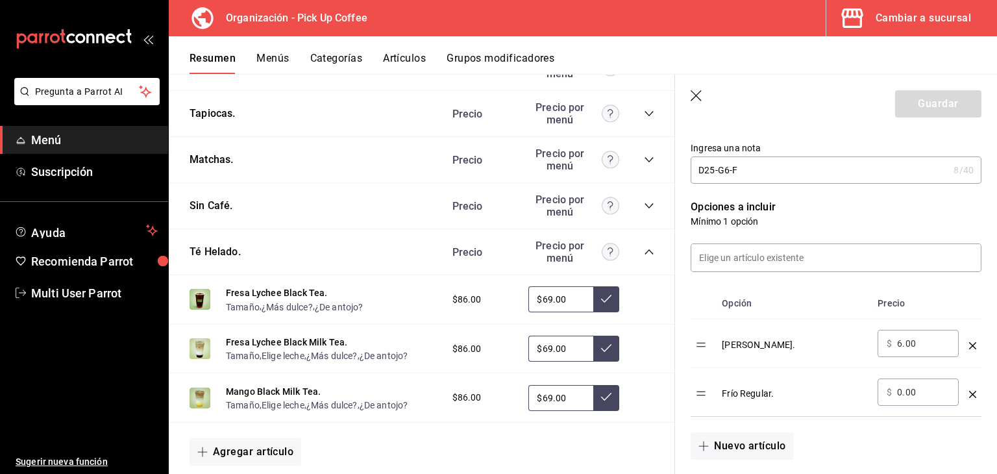
scroll to position [270, 0]
click at [691, 101] on icon "button" at bounding box center [697, 96] width 13 height 13
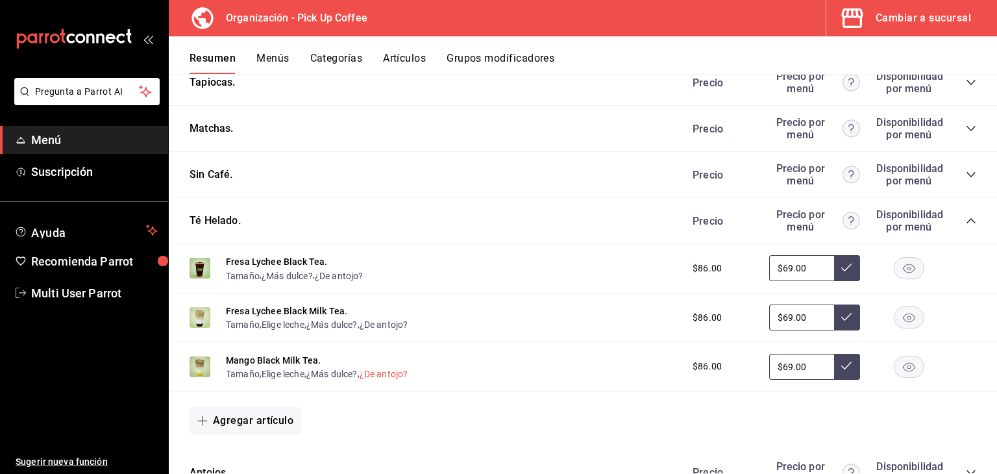
scroll to position [454, 0]
click at [966, 224] on icon "collapse-category-row" at bounding box center [971, 220] width 10 height 10
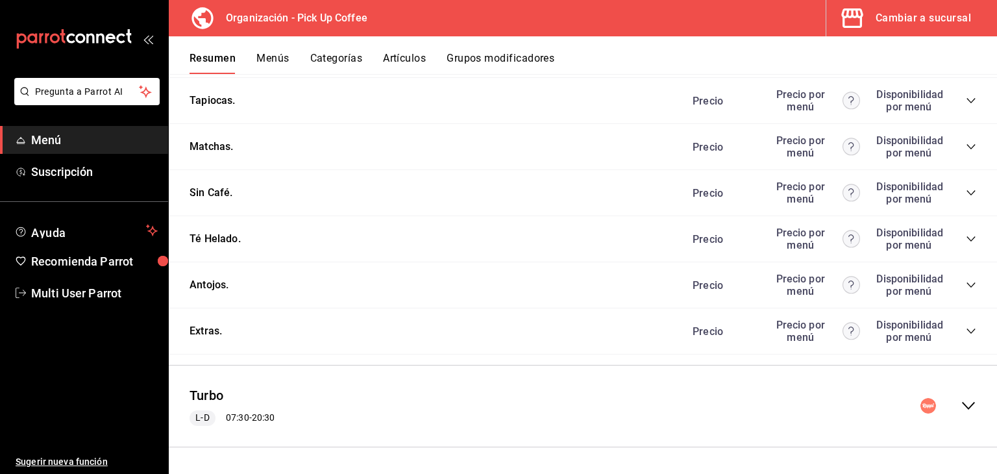
scroll to position [437, 0]
click at [966, 285] on icon "collapse-category-row" at bounding box center [970, 284] width 8 height 5
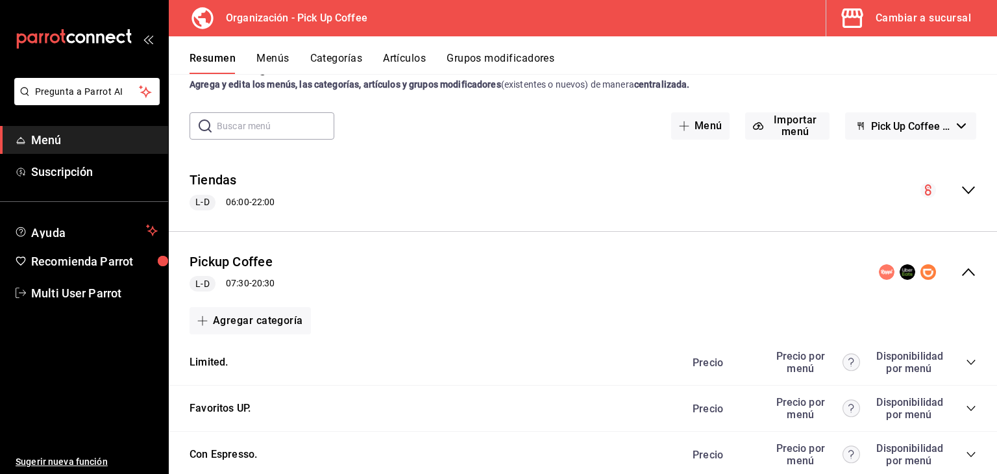
scroll to position [0, 0]
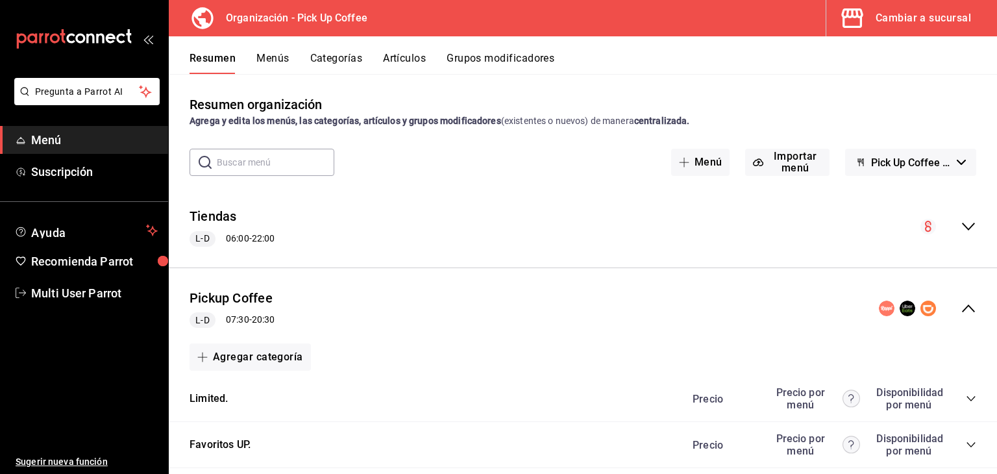
click at [961, 309] on icon "collapse-menu-row" at bounding box center [969, 309] width 16 height 16
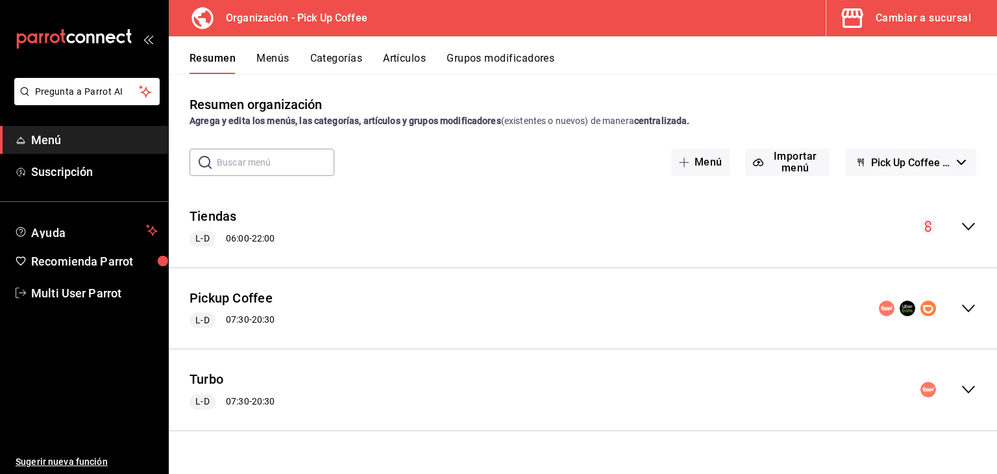
click at [270, 56] on button "Menús" at bounding box center [272, 63] width 32 height 22
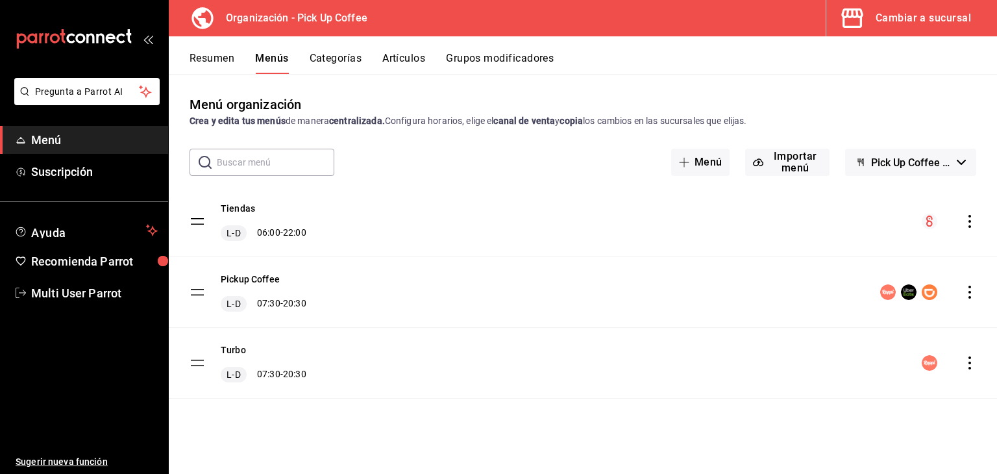
click at [974, 292] on icon "actions" at bounding box center [969, 292] width 13 height 13
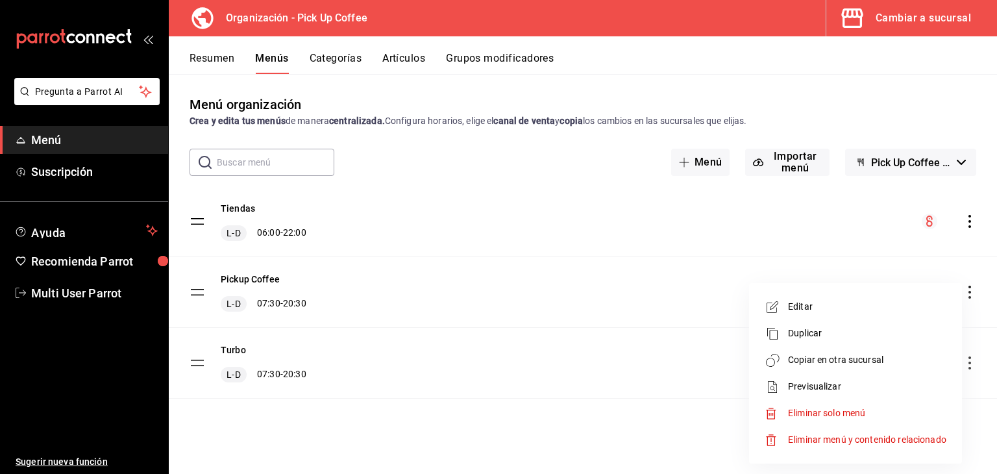
click at [850, 369] on li "Copiar en otra sucursal" at bounding box center [855, 360] width 202 height 27
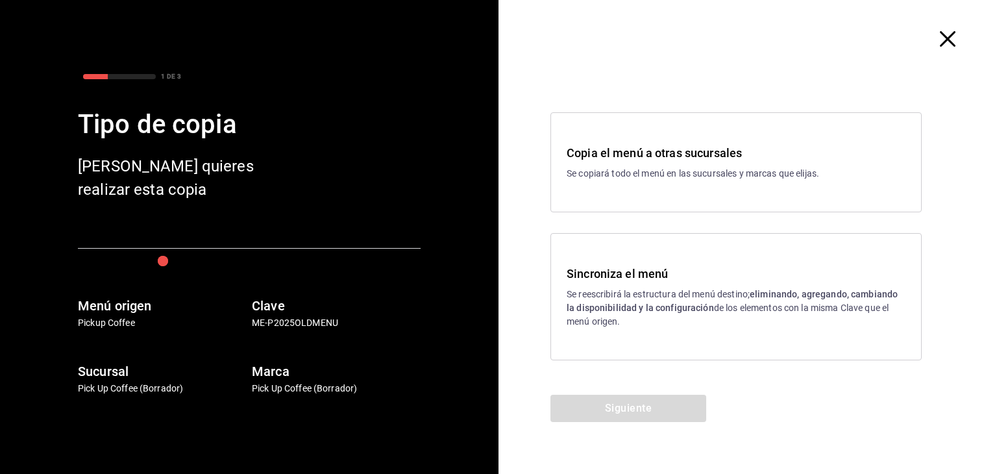
click at [693, 328] on div "Sincroniza el menú Se reescribirá la estructura del menú destino; eliminando, a…" at bounding box center [735, 296] width 371 height 127
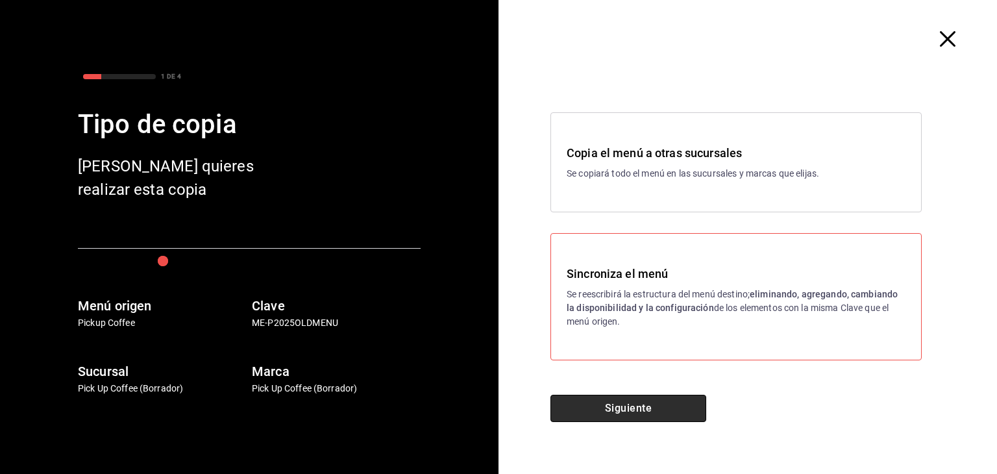
click at [625, 416] on button "Siguiente" at bounding box center [628, 408] width 156 height 27
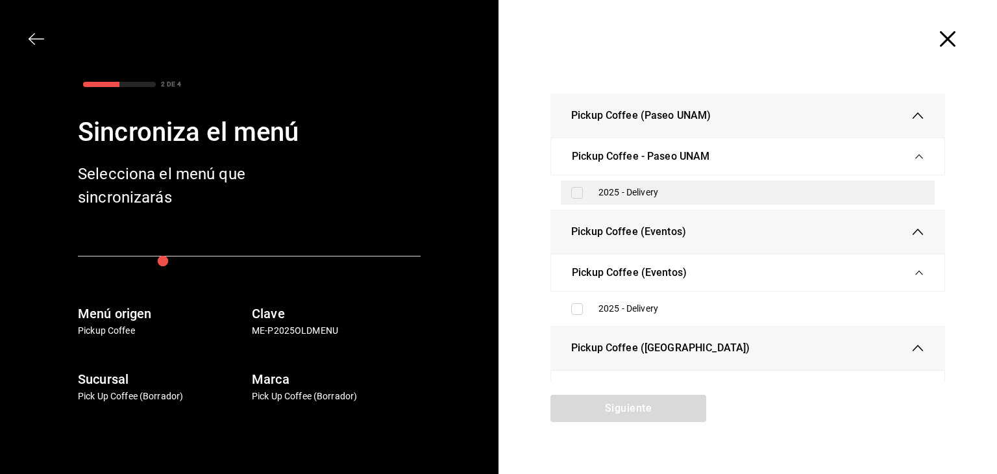
click at [574, 192] on input "checkbox" at bounding box center [577, 193] width 12 height 12
checkbox input "true"
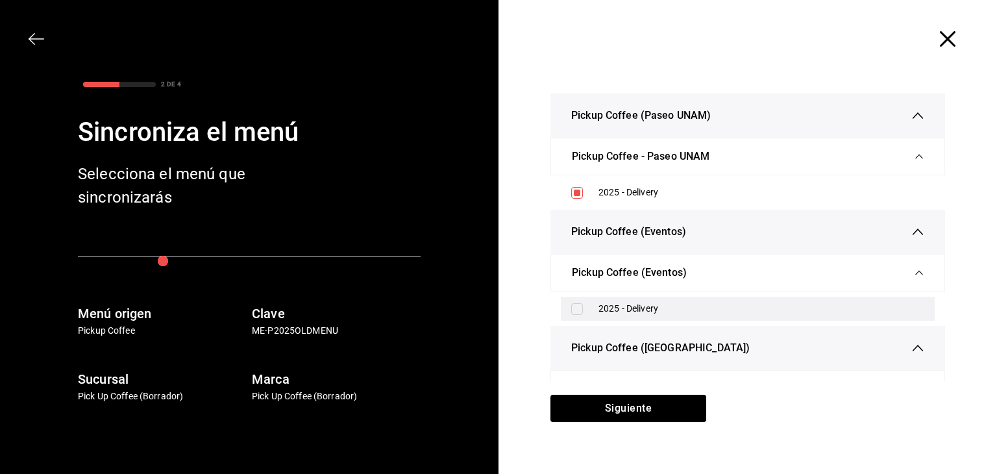
click at [574, 311] on input "checkbox" at bounding box center [577, 309] width 12 height 12
checkbox input "false"
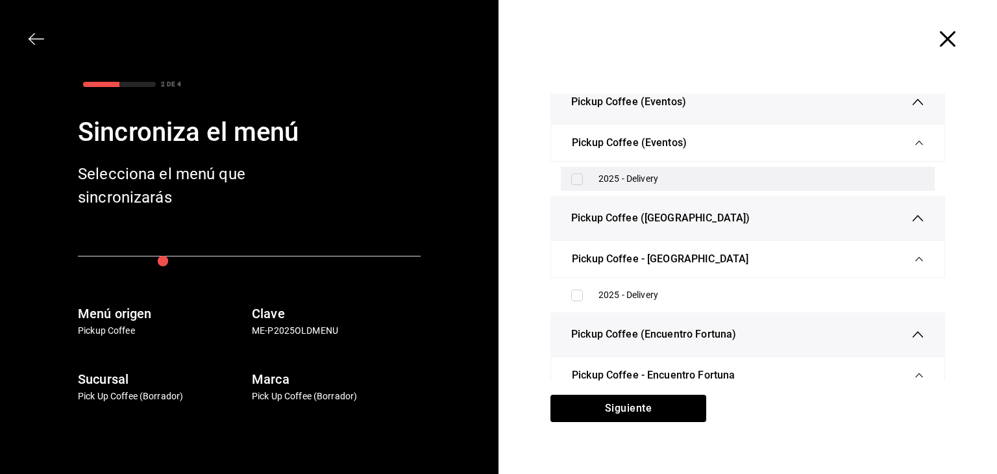
scroll to position [145, 0]
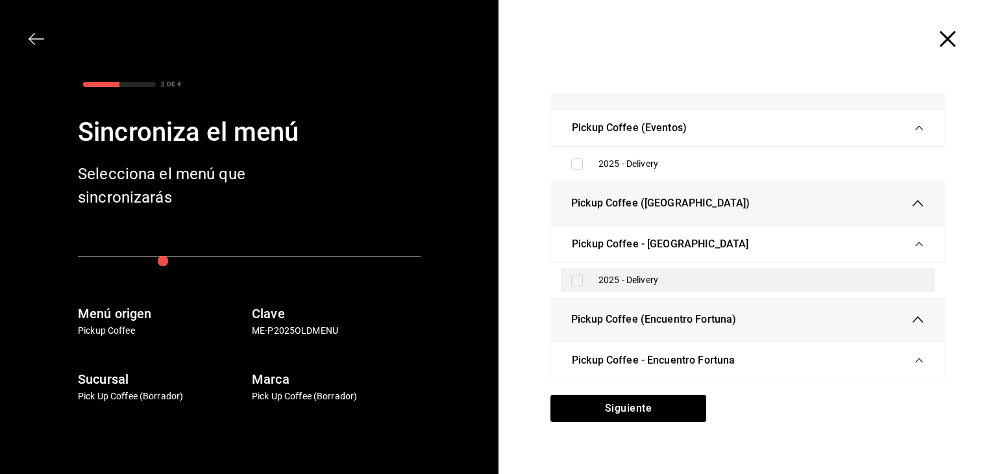
click at [571, 277] on input "checkbox" at bounding box center [577, 281] width 12 height 12
checkbox input "true"
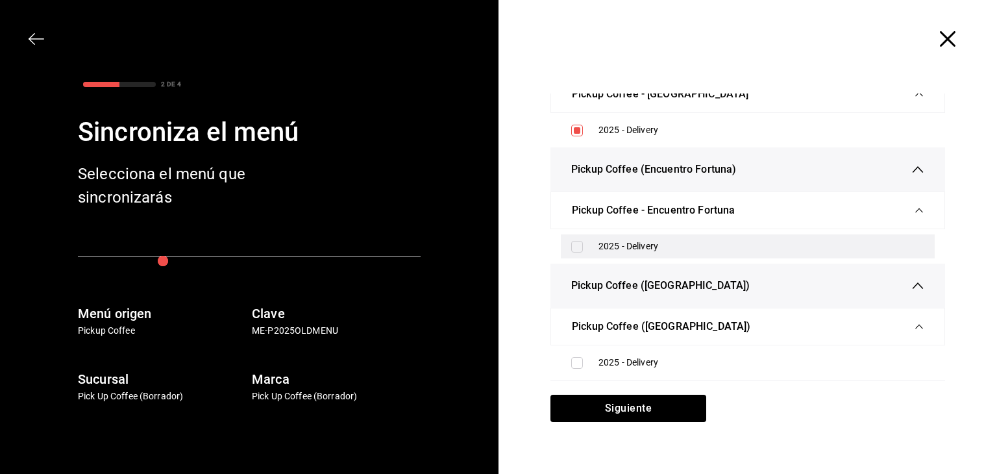
click at [574, 242] on input "checkbox" at bounding box center [577, 247] width 12 height 12
checkbox input "true"
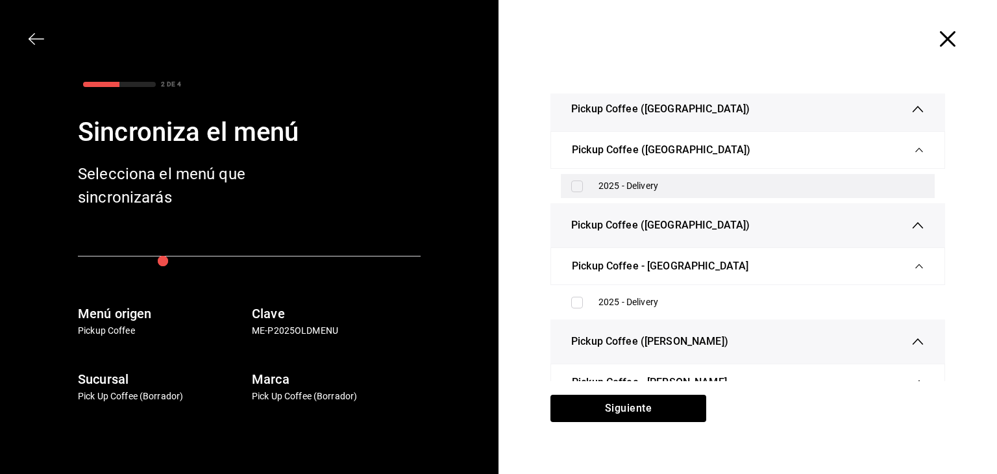
click at [578, 180] on label at bounding box center [579, 186] width 17 height 12
click at [578, 180] on input "checkbox" at bounding box center [577, 186] width 12 height 12
click at [571, 184] on input "checkbox" at bounding box center [577, 186] width 12 height 12
checkbox input "true"
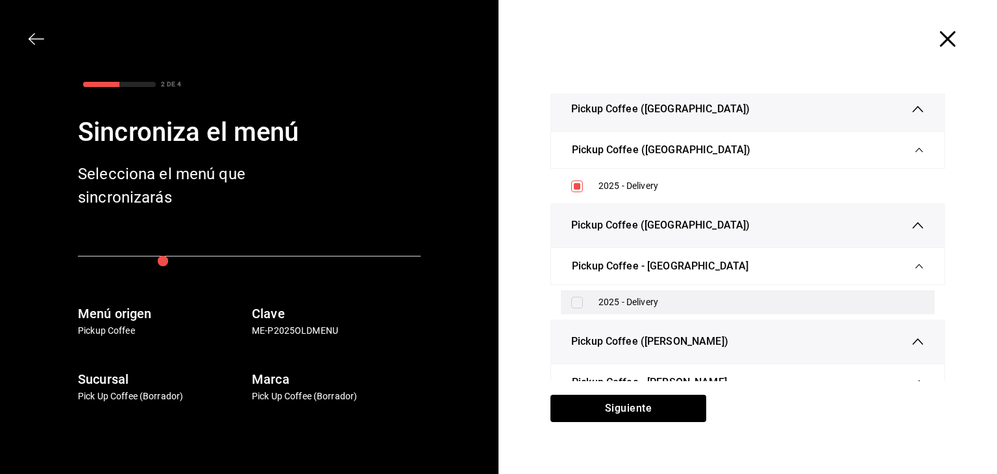
click at [574, 302] on input "checkbox" at bounding box center [577, 303] width 12 height 12
checkbox input "true"
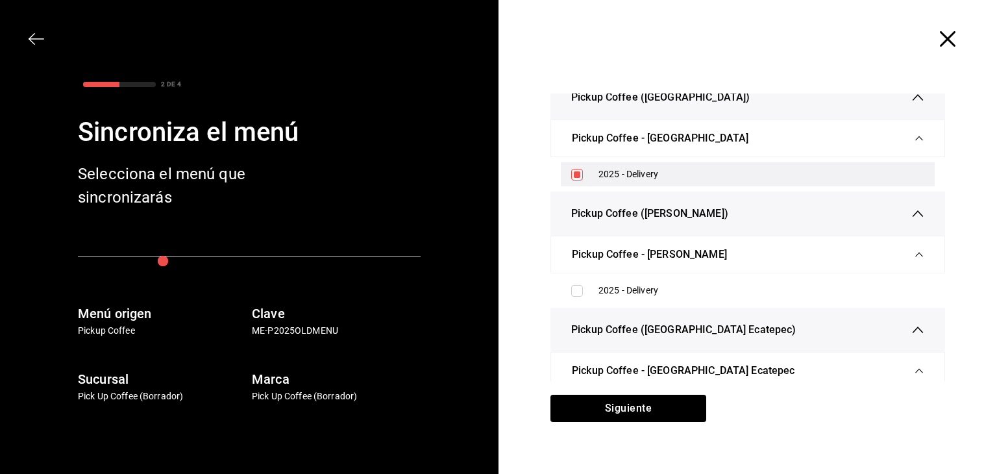
scroll to position [600, 0]
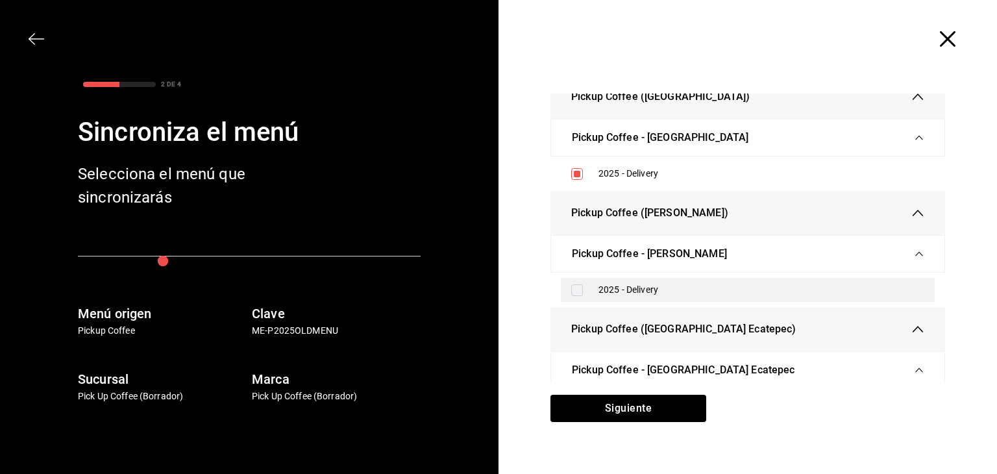
click at [571, 284] on input "checkbox" at bounding box center [577, 290] width 12 height 12
checkbox input "true"
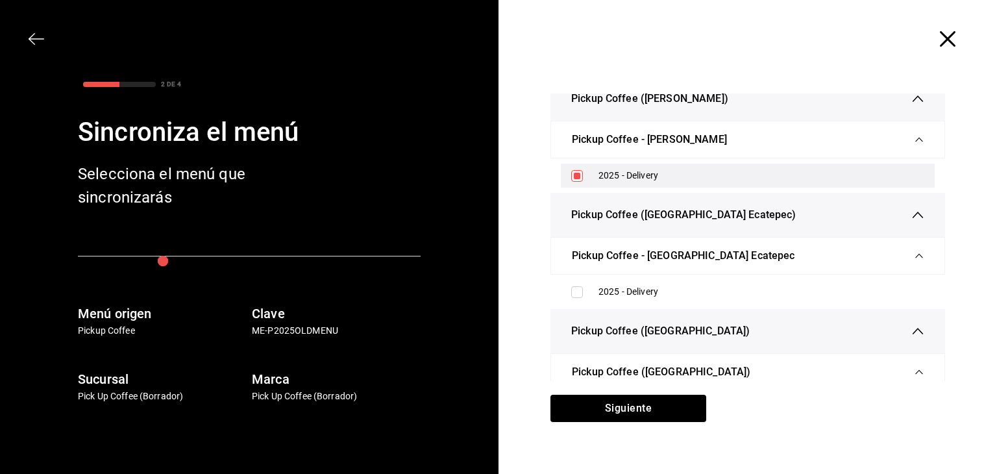
scroll to position [714, 0]
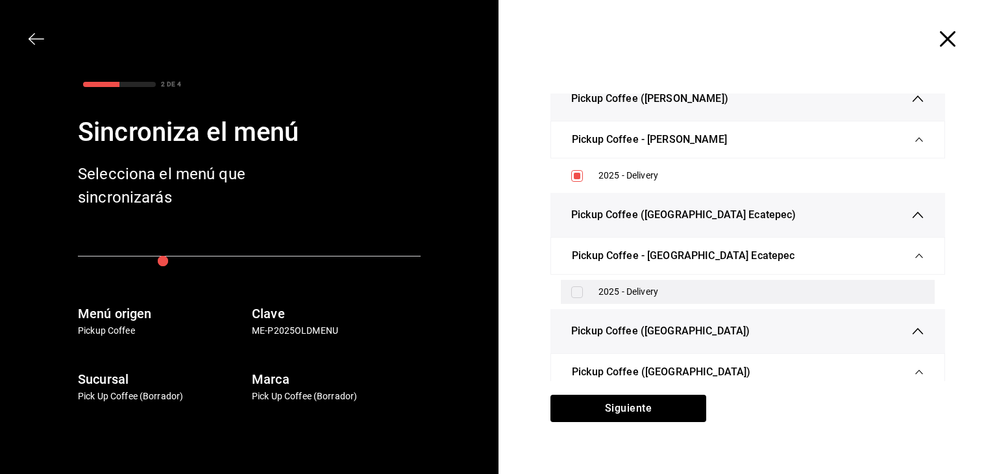
click at [569, 282] on div "2025 - Delivery" at bounding box center [748, 292] width 374 height 24
checkbox input "true"
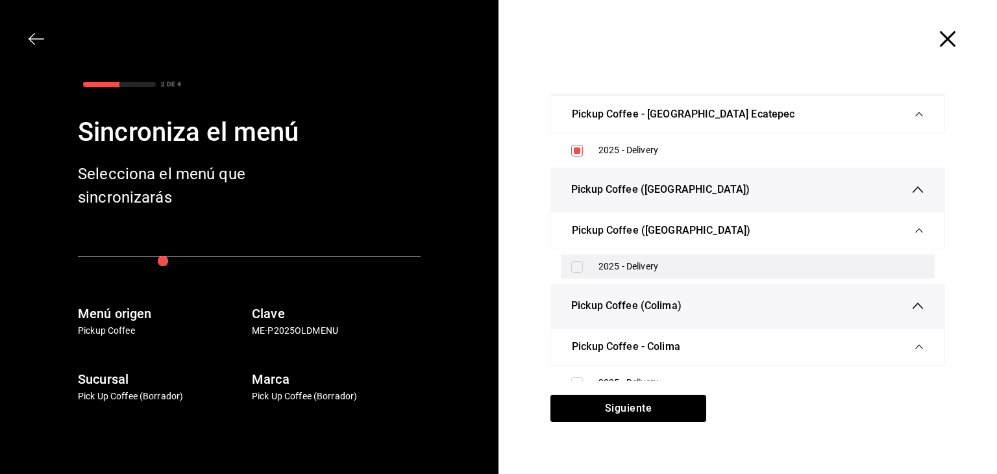
click at [571, 265] on input "checkbox" at bounding box center [577, 267] width 12 height 12
checkbox input "true"
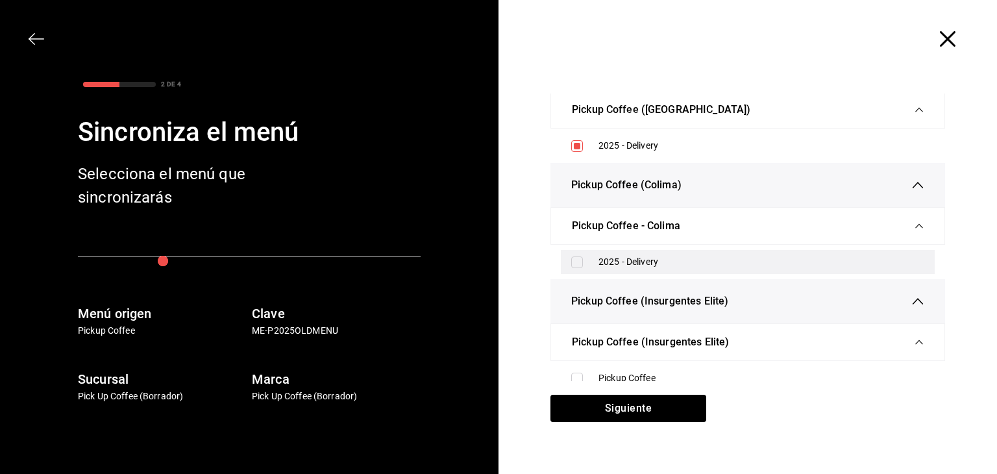
click at [571, 250] on div "2025 - Delivery" at bounding box center [748, 262] width 374 height 24
checkbox input "true"
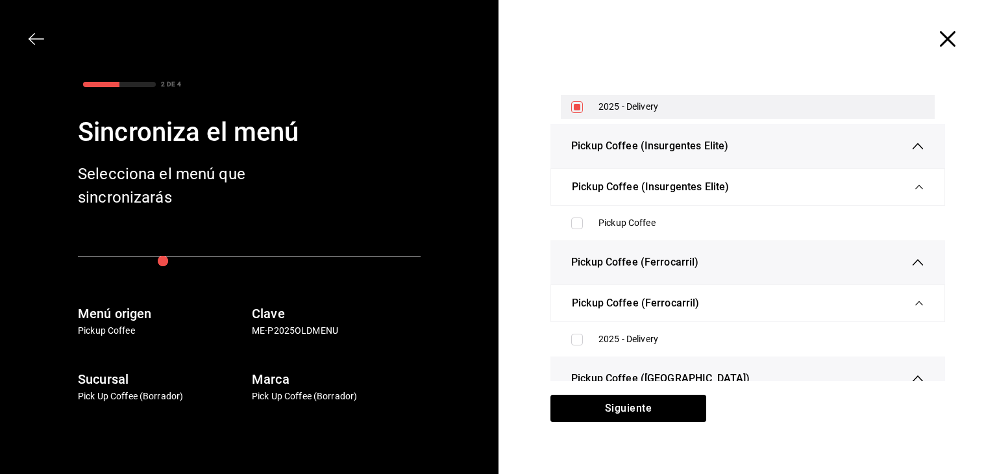
scroll to position [1140, 0]
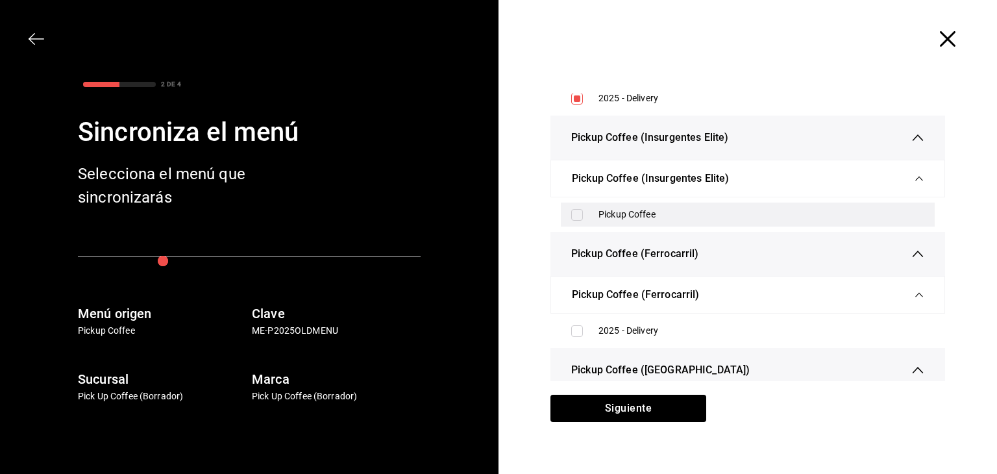
click at [572, 212] on input "checkbox" at bounding box center [577, 215] width 12 height 12
checkbox input "true"
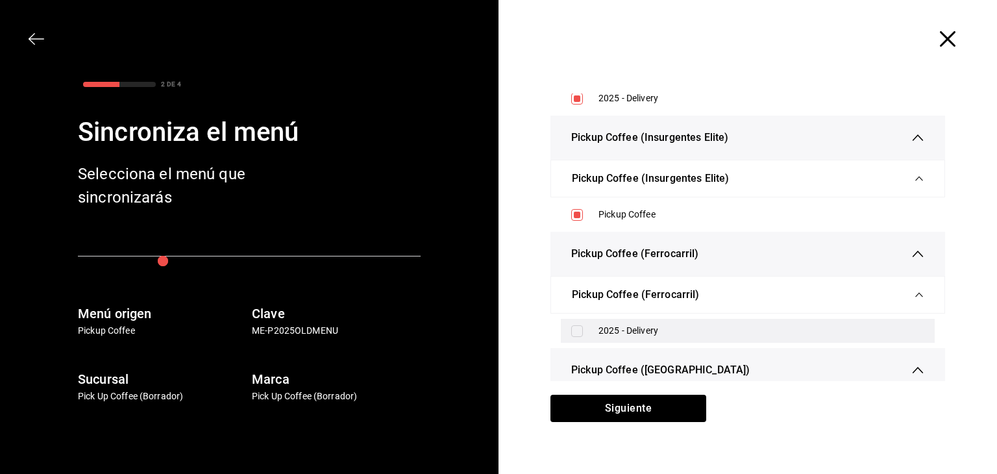
click at [571, 325] on input "checkbox" at bounding box center [577, 331] width 12 height 12
checkbox input "true"
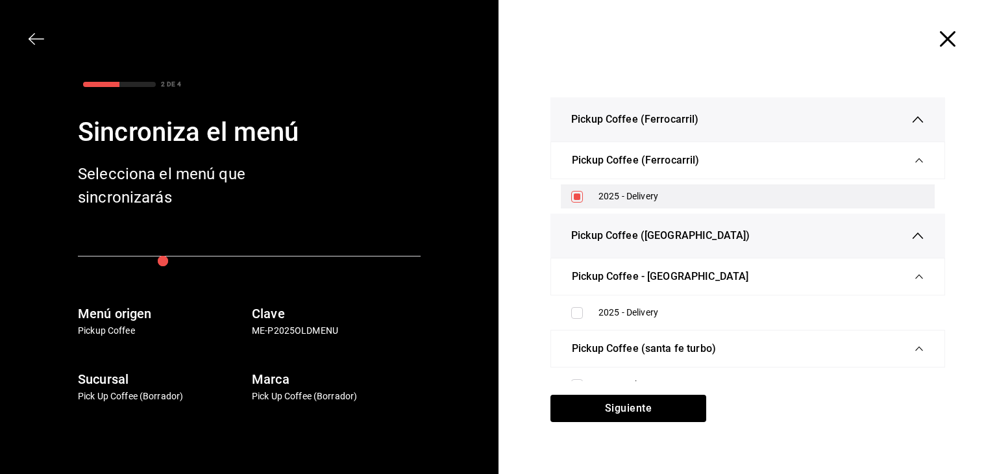
scroll to position [1275, 0]
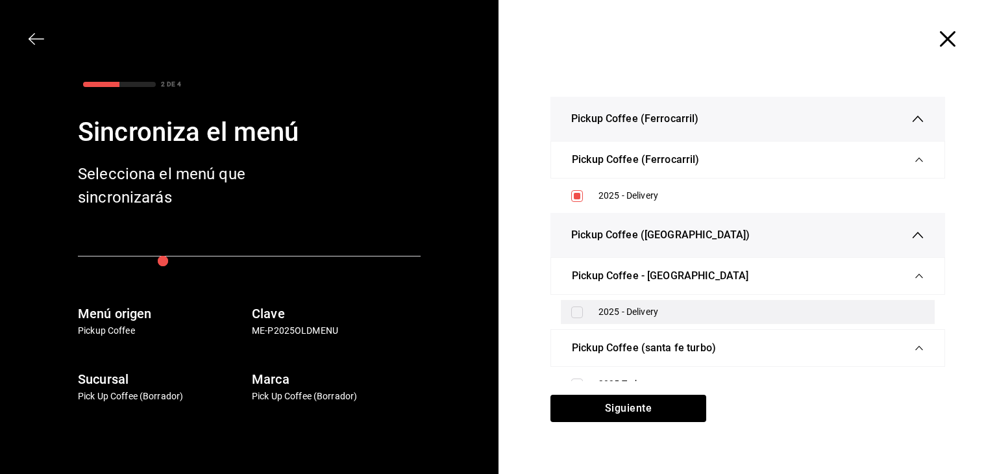
click at [571, 313] on input "checkbox" at bounding box center [577, 312] width 12 height 12
checkbox input "true"
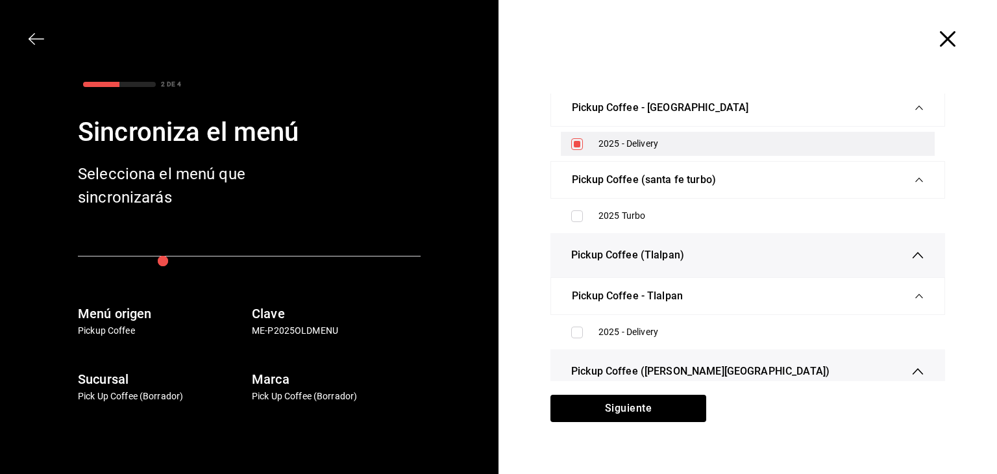
scroll to position [1443, 0]
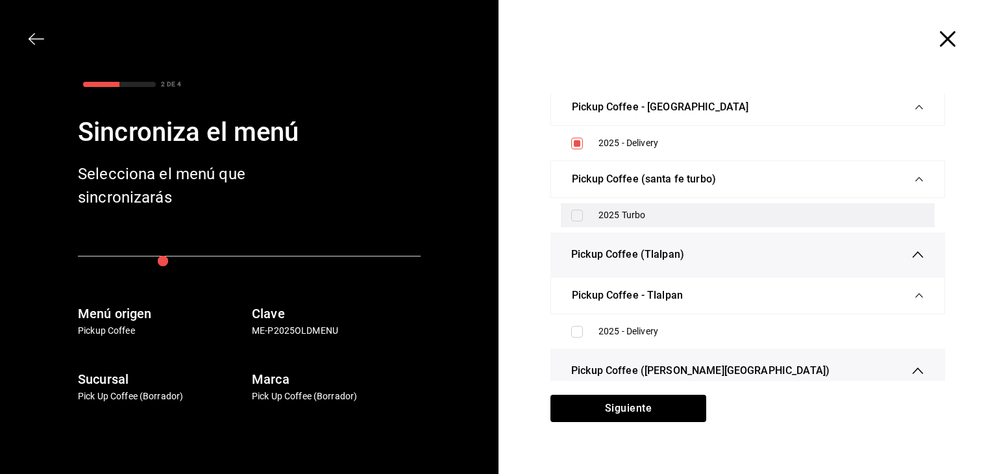
click at [577, 210] on input "checkbox" at bounding box center [577, 216] width 12 height 12
checkbox input "true"
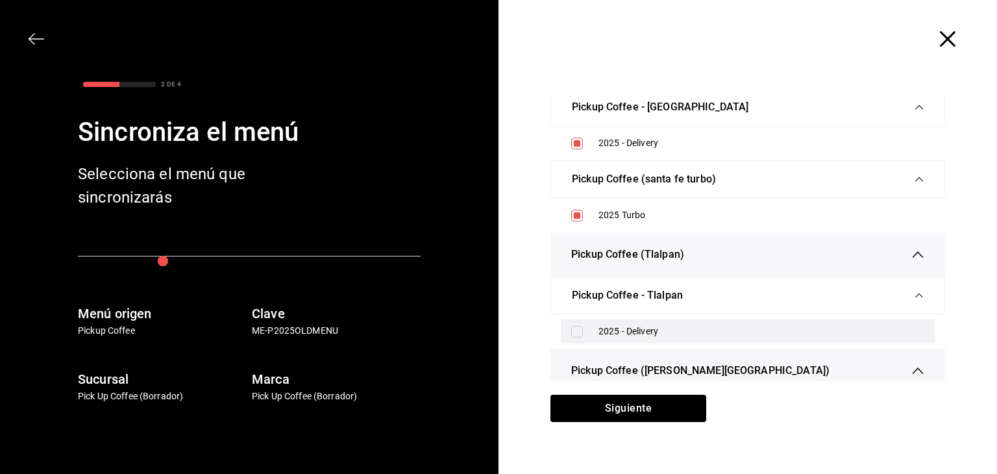
click at [571, 330] on input "checkbox" at bounding box center [577, 332] width 12 height 12
checkbox input "true"
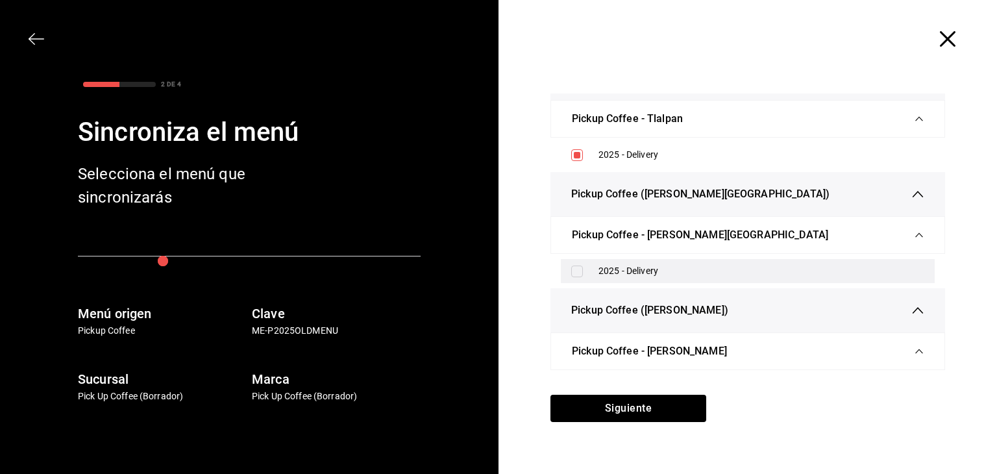
click at [571, 265] on input "checkbox" at bounding box center [577, 271] width 12 height 12
checkbox input "true"
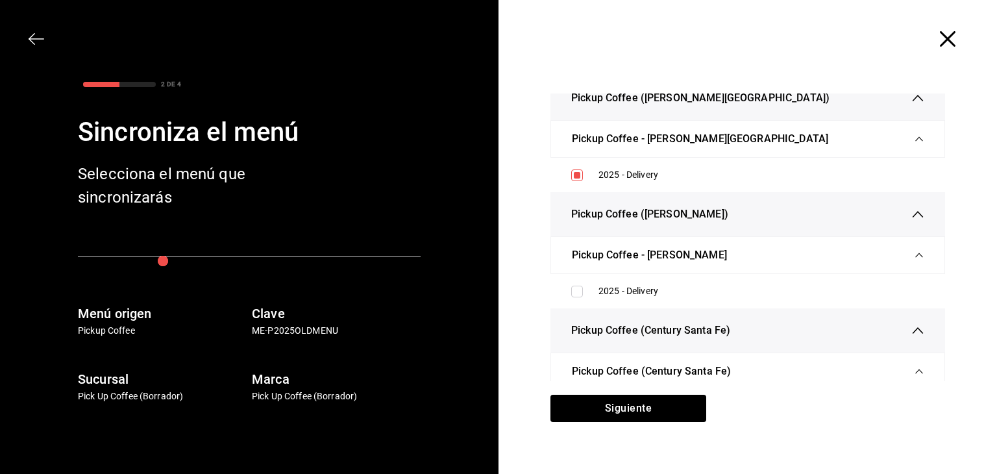
scroll to position [1718, 0]
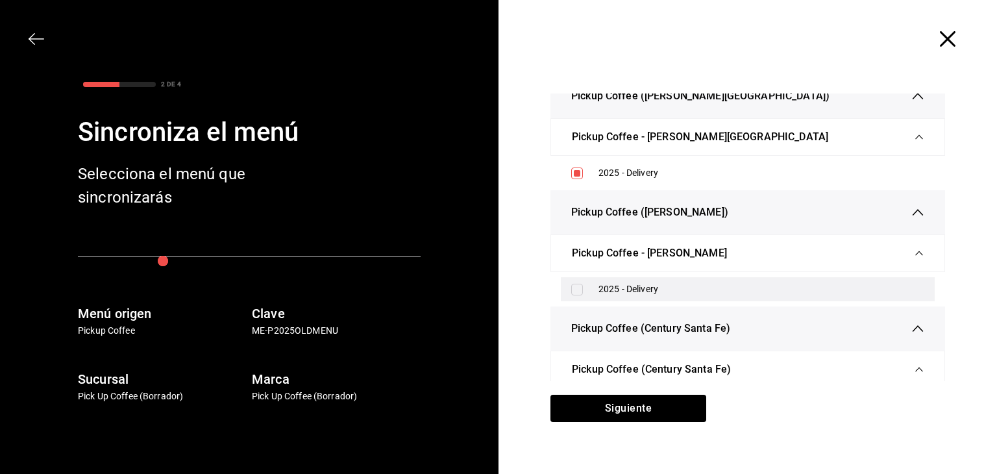
click at [571, 284] on input "checkbox" at bounding box center [577, 290] width 12 height 12
checkbox input "true"
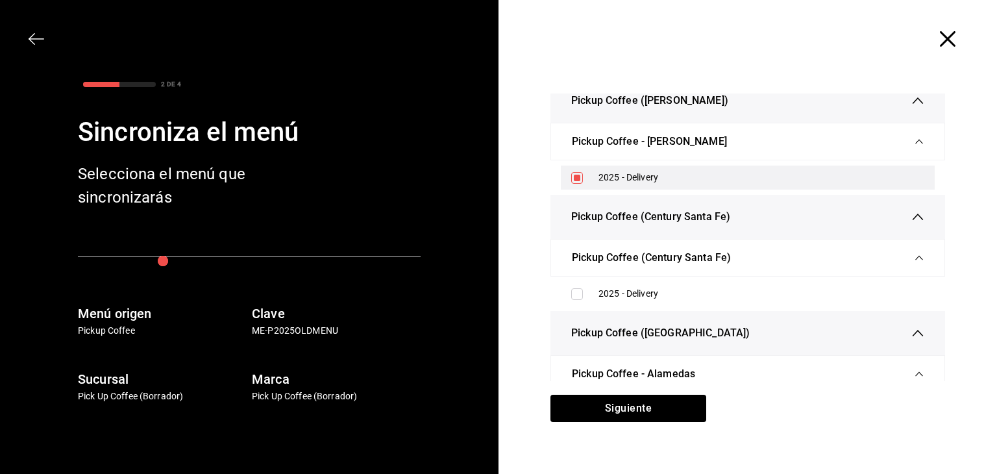
scroll to position [1832, 0]
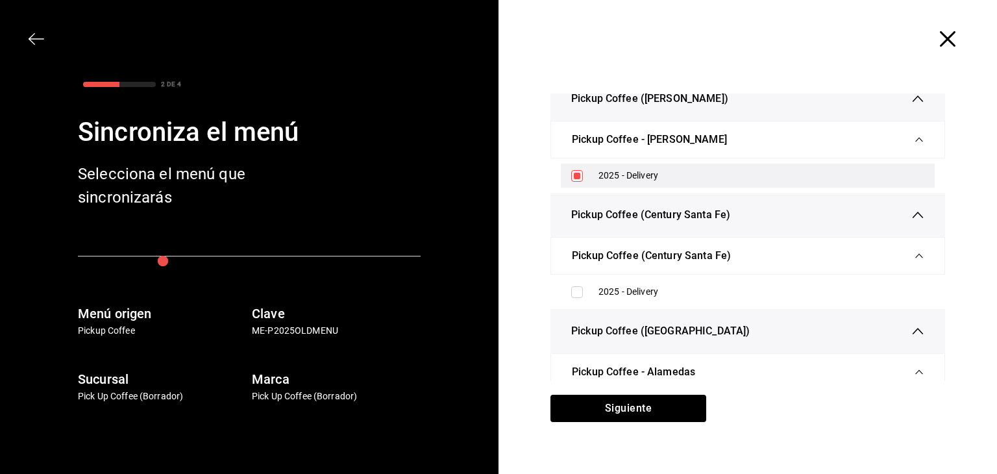
click at [571, 286] on input "checkbox" at bounding box center [577, 292] width 12 height 12
checkbox input "true"
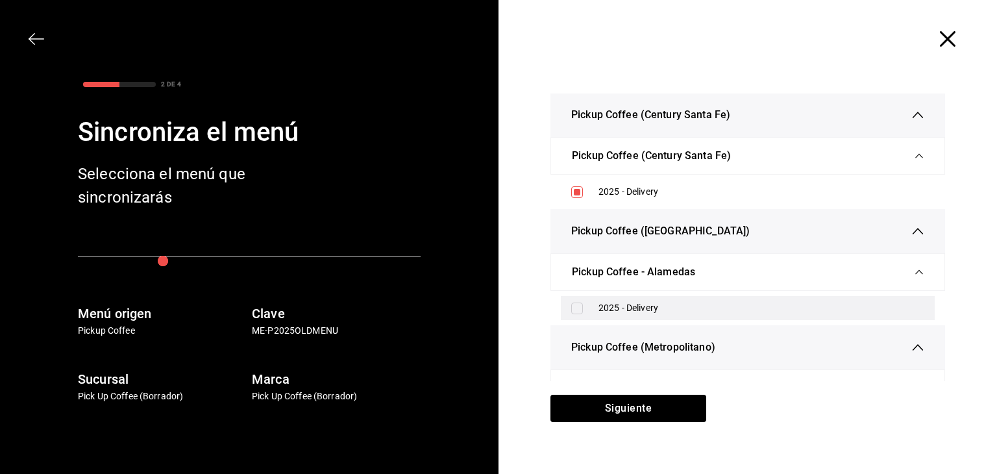
click at [571, 302] on input "checkbox" at bounding box center [577, 308] width 12 height 12
checkbox input "true"
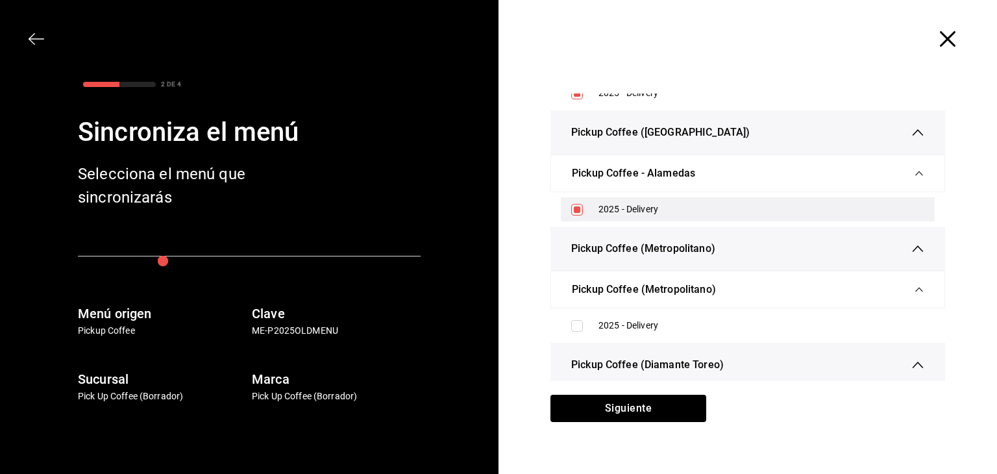
scroll to position [2030, 0]
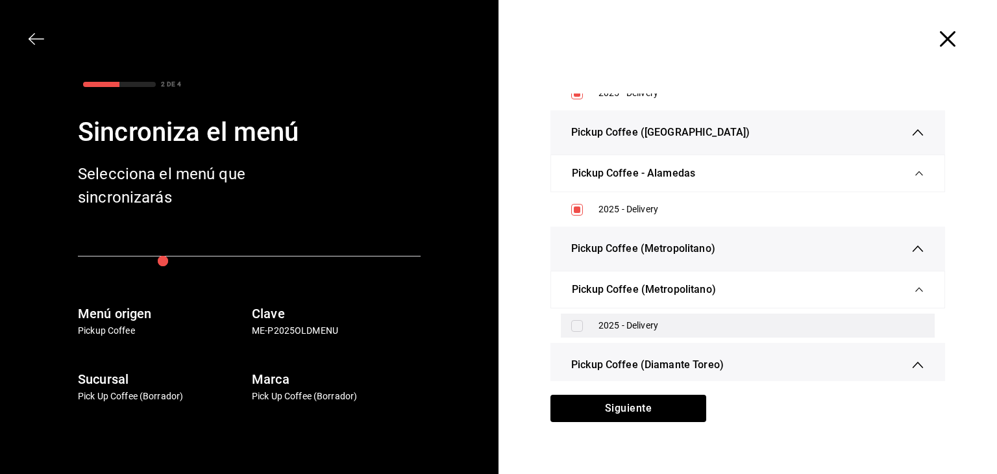
click at [571, 320] on input "checkbox" at bounding box center [577, 326] width 12 height 12
checkbox input "true"
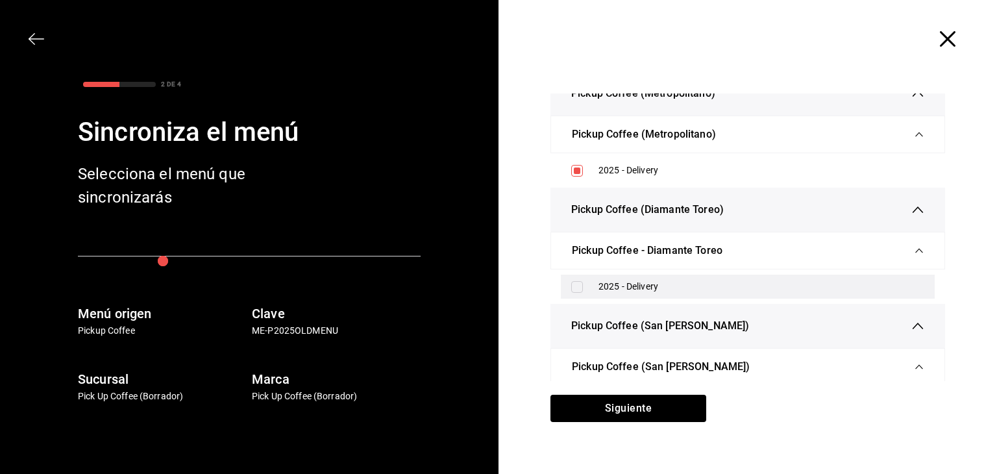
click at [571, 292] on div "2025 - Delivery" at bounding box center [748, 287] width 374 height 24
checkbox input "true"
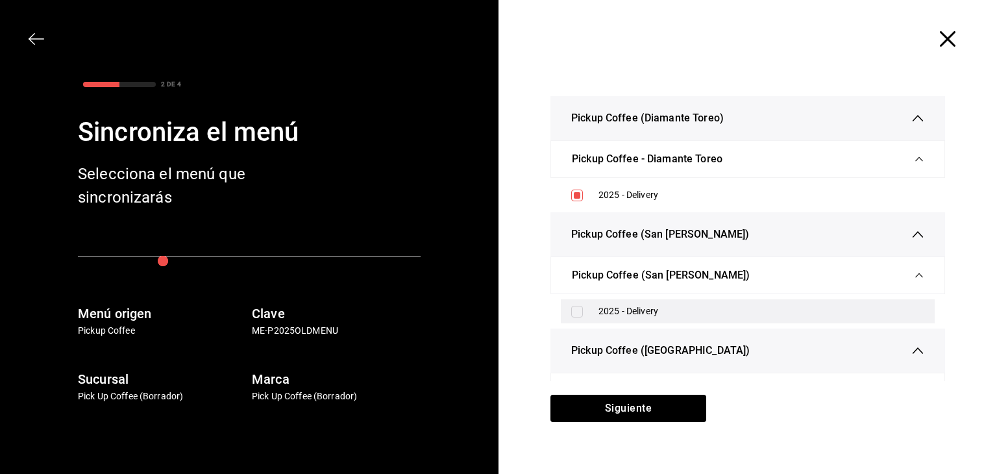
click at [571, 306] on input "checkbox" at bounding box center [577, 312] width 12 height 12
checkbox input "true"
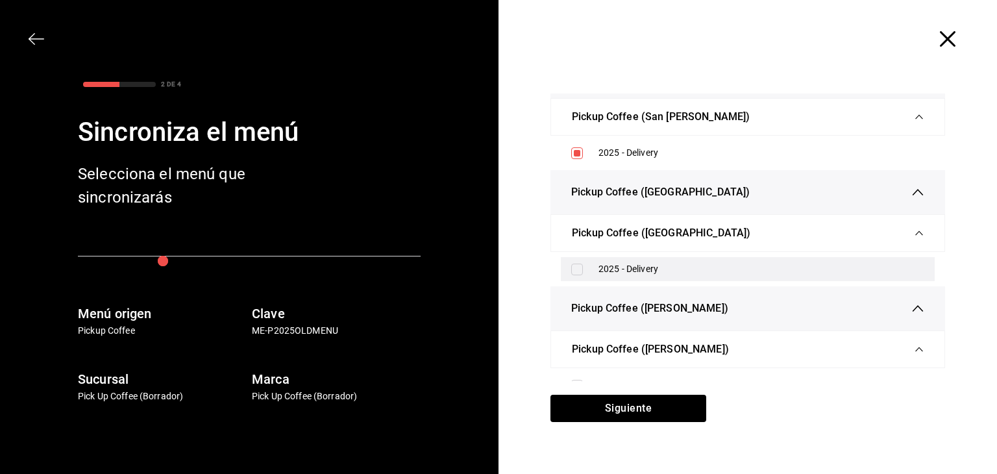
click at [571, 268] on div "2025 - Delivery" at bounding box center [748, 269] width 374 height 24
checkbox input "true"
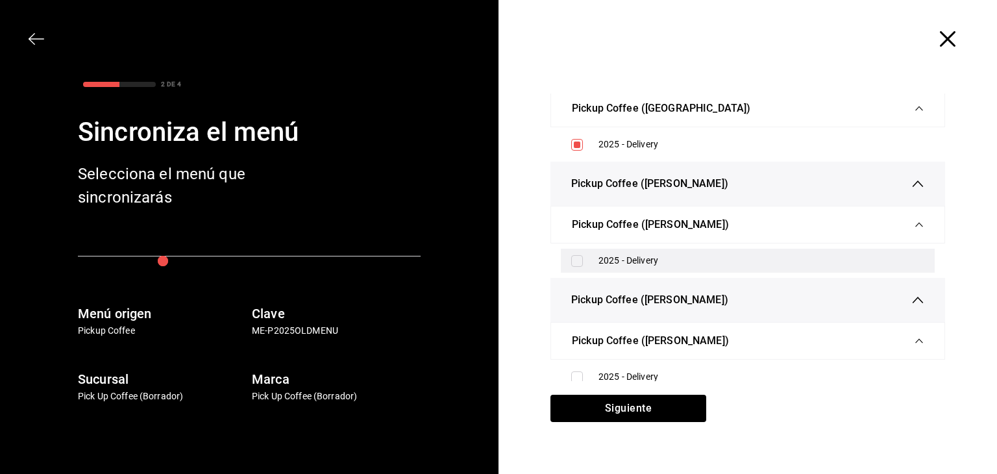
click at [571, 255] on input "checkbox" at bounding box center [577, 261] width 12 height 12
checkbox input "true"
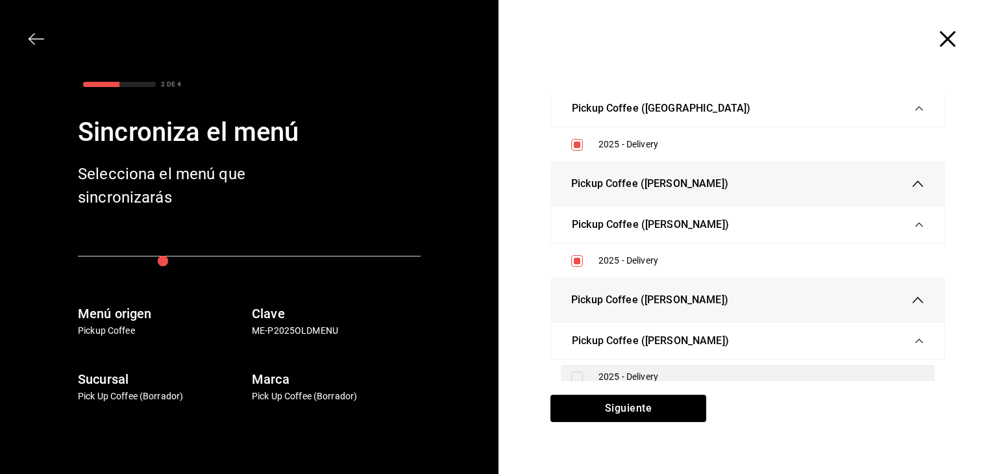
click at [573, 371] on input "checkbox" at bounding box center [577, 377] width 12 height 12
checkbox input "true"
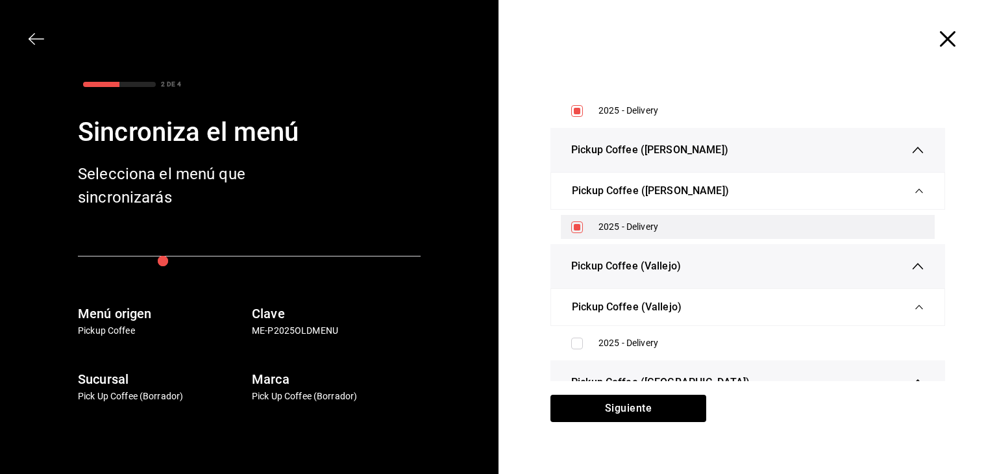
scroll to position [2710, 0]
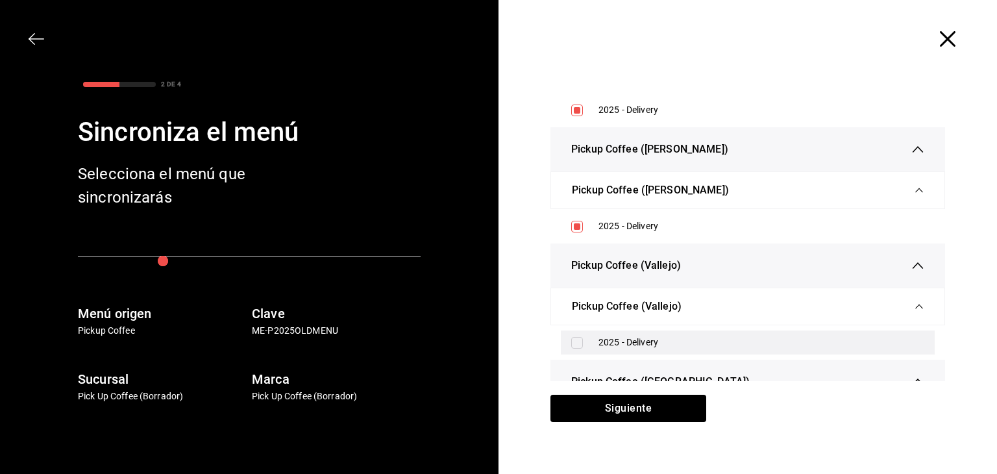
click at [574, 330] on div "2025 - Delivery" at bounding box center [748, 342] width 374 height 24
checkbox input "true"
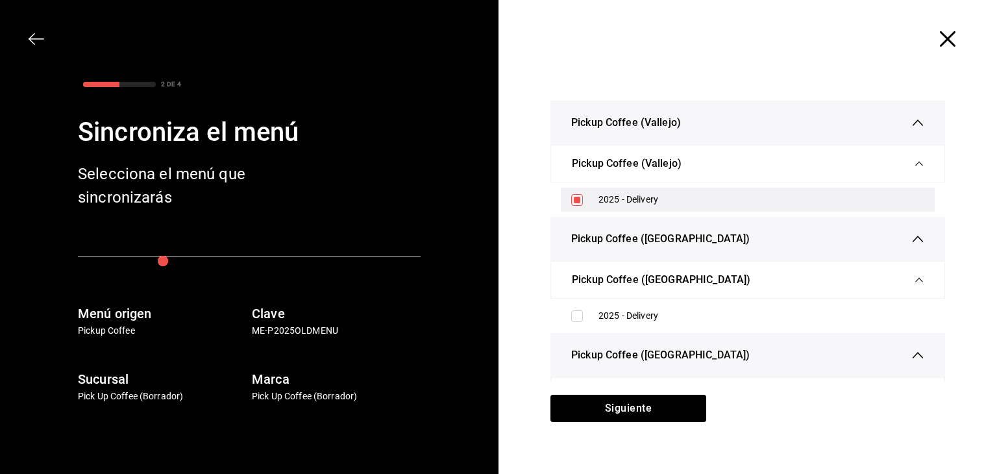
scroll to position [2855, 0]
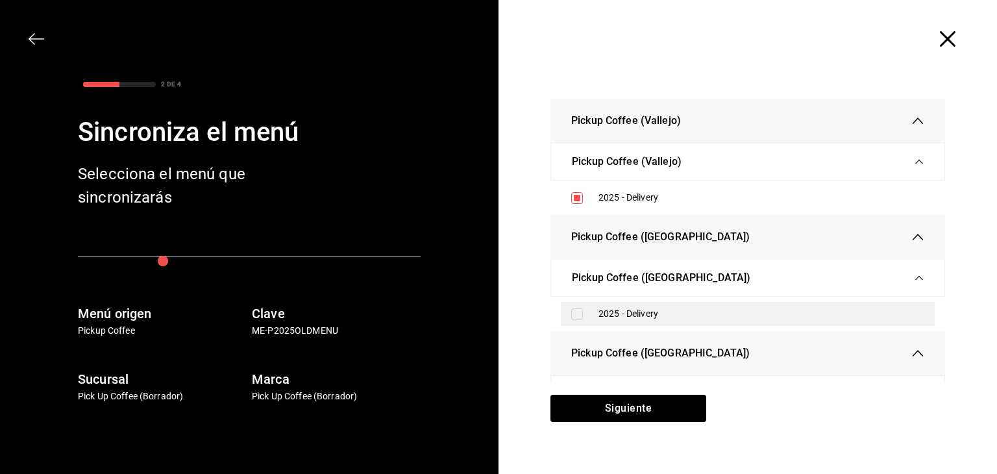
click at [574, 308] on input "checkbox" at bounding box center [577, 314] width 12 height 12
checkbox input "true"
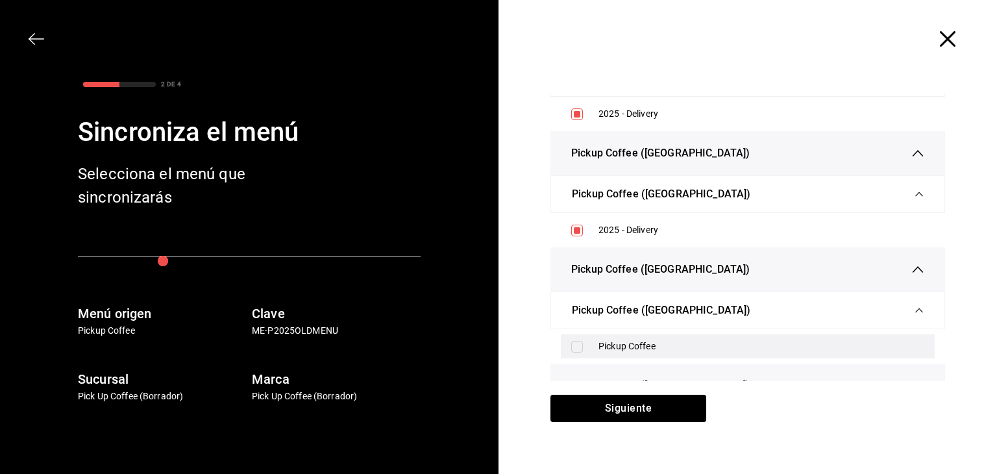
click at [573, 341] on input "checkbox" at bounding box center [577, 347] width 12 height 12
checkbox input "true"
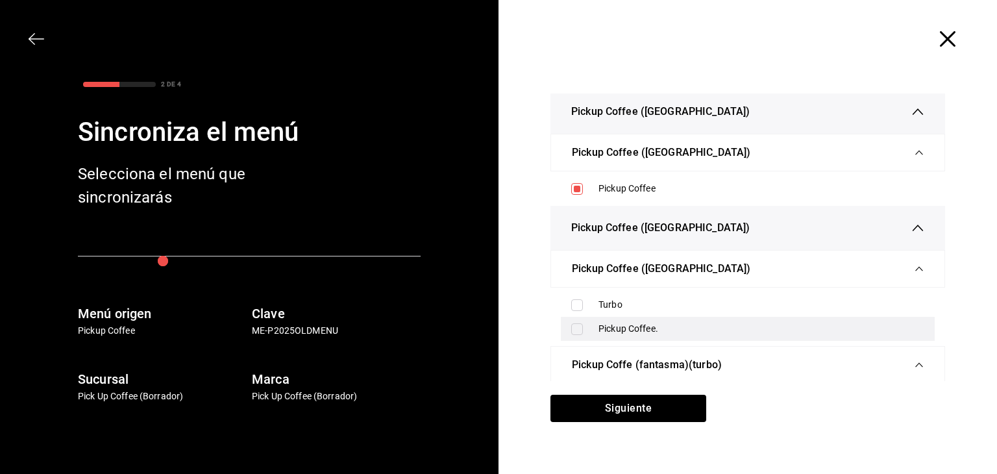
click at [575, 323] on input "checkbox" at bounding box center [577, 329] width 12 height 12
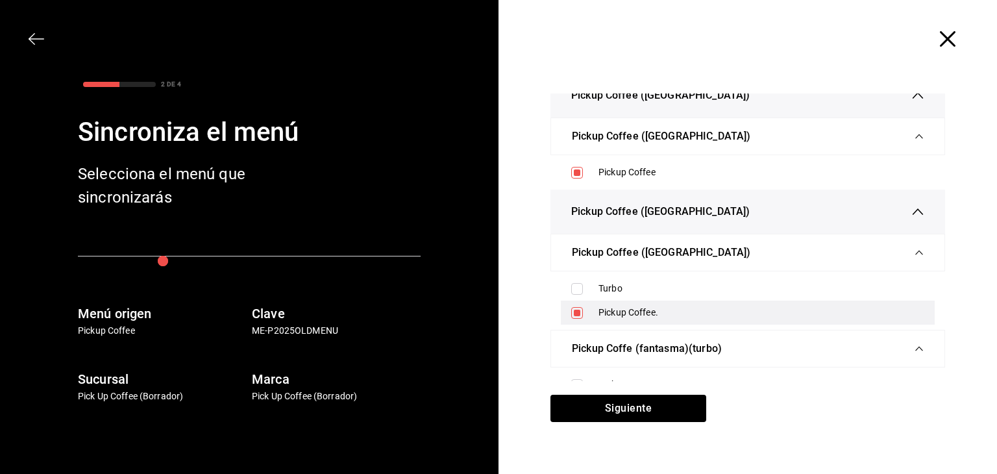
scroll to position [3115, 0]
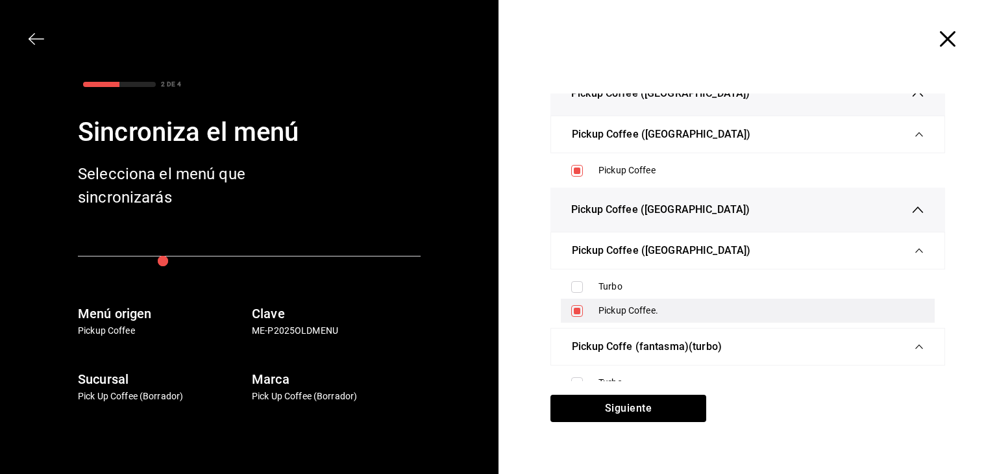
click at [574, 312] on div "Pickup Coffee." at bounding box center [748, 311] width 374 height 24
checkbox input "false"
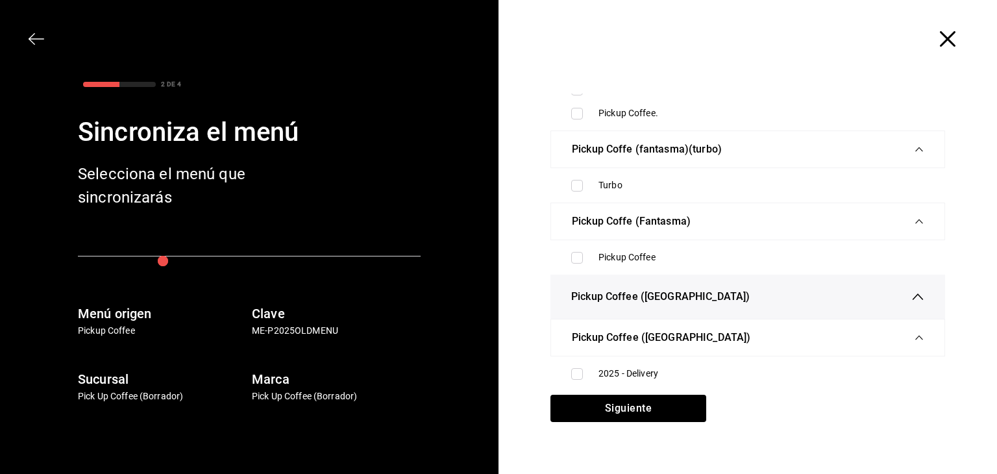
scroll to position [3312, 0]
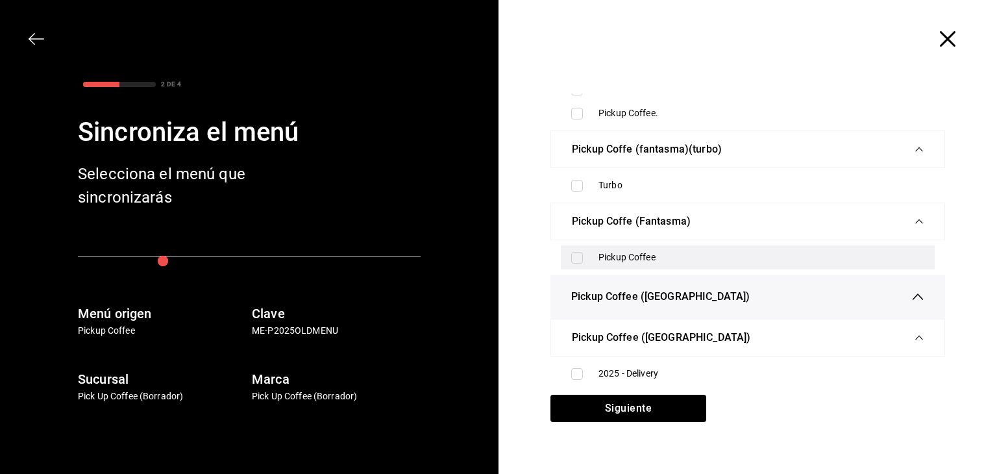
click at [571, 252] on input "checkbox" at bounding box center [577, 258] width 12 height 12
checkbox input "true"
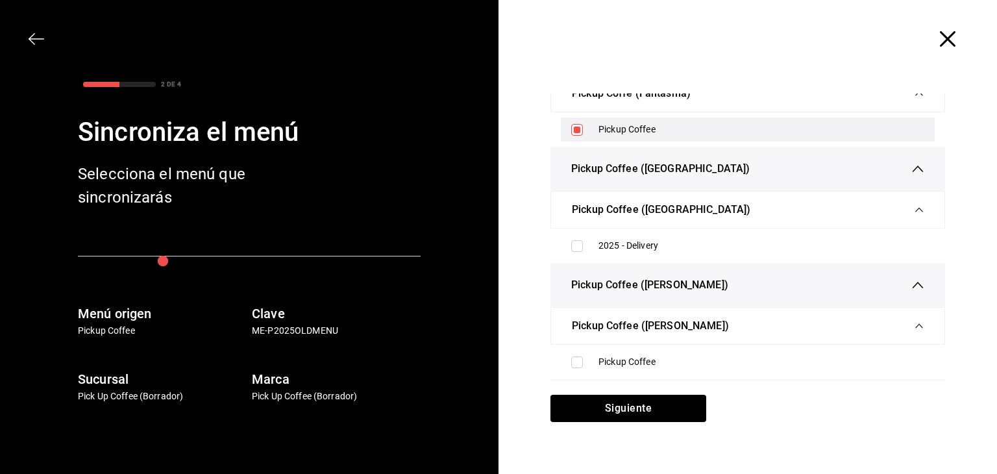
scroll to position [3442, 0]
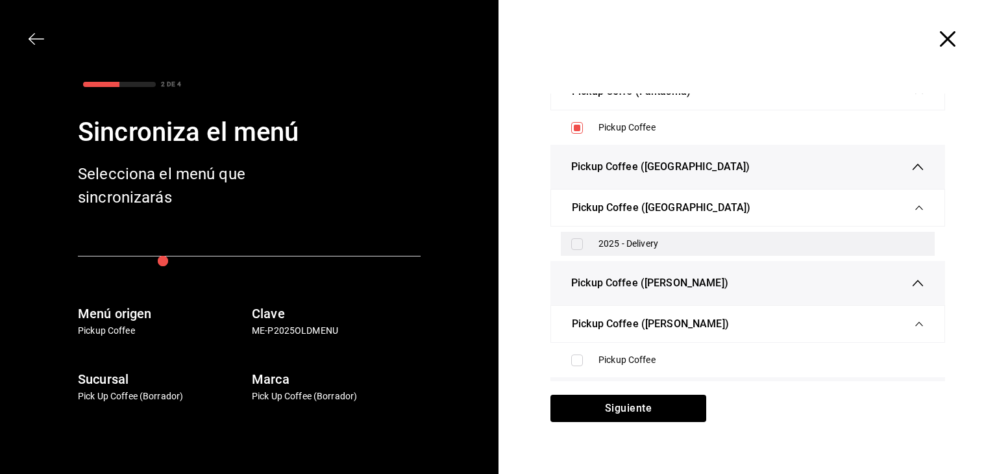
click at [570, 241] on div "2025 - Delivery" at bounding box center [748, 244] width 374 height 24
checkbox input "true"
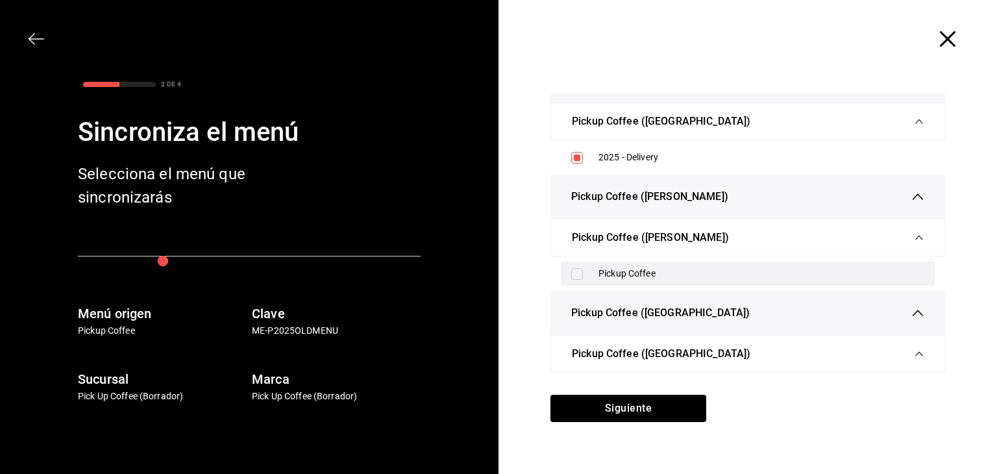
click at [576, 268] on input "checkbox" at bounding box center [577, 274] width 12 height 12
checkbox input "true"
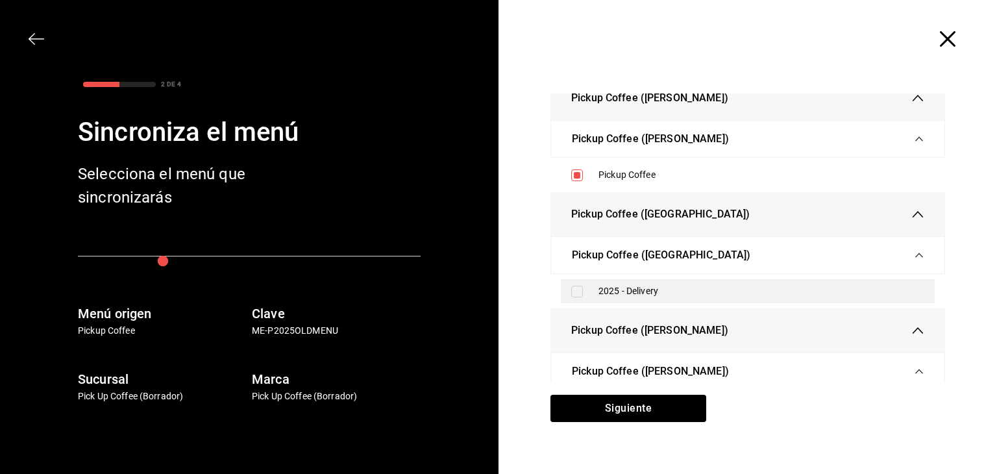
click at [571, 286] on input "checkbox" at bounding box center [577, 292] width 12 height 12
checkbox input "true"
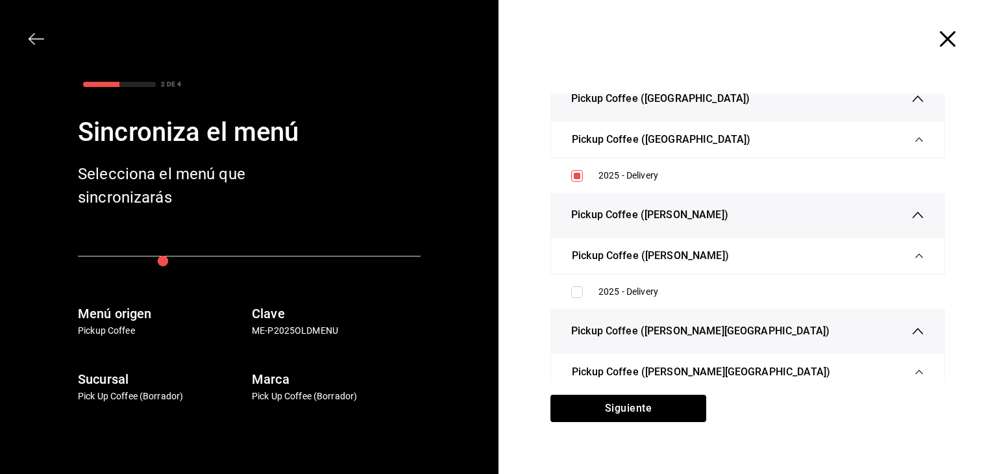
scroll to position [3743, 0]
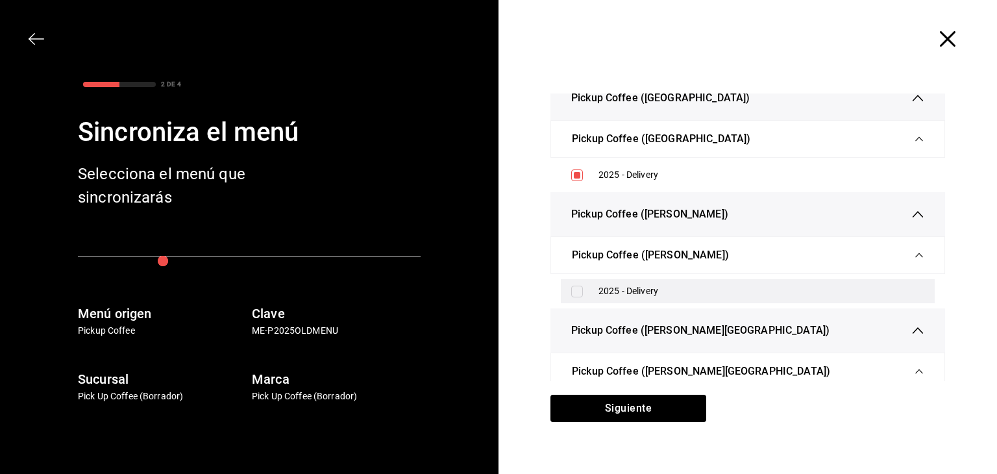
click at [571, 286] on input "checkbox" at bounding box center [577, 292] width 12 height 12
checkbox input "true"
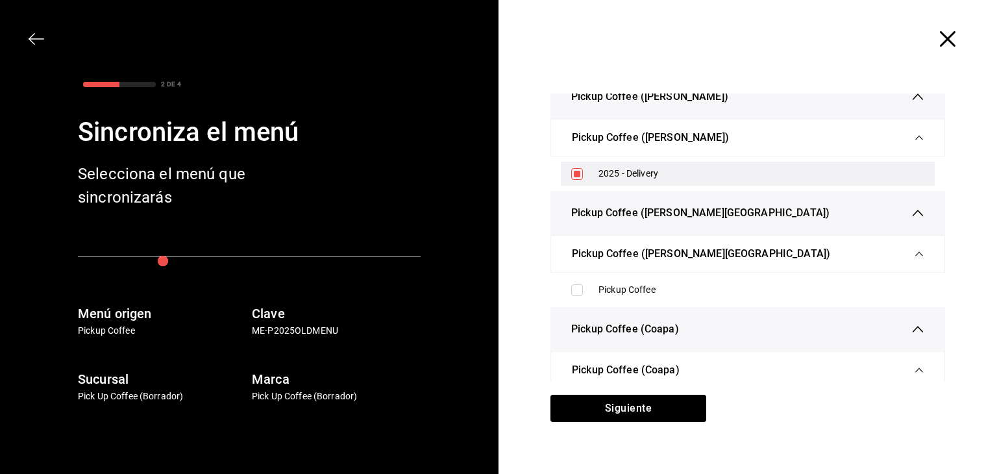
scroll to position [3862, 0]
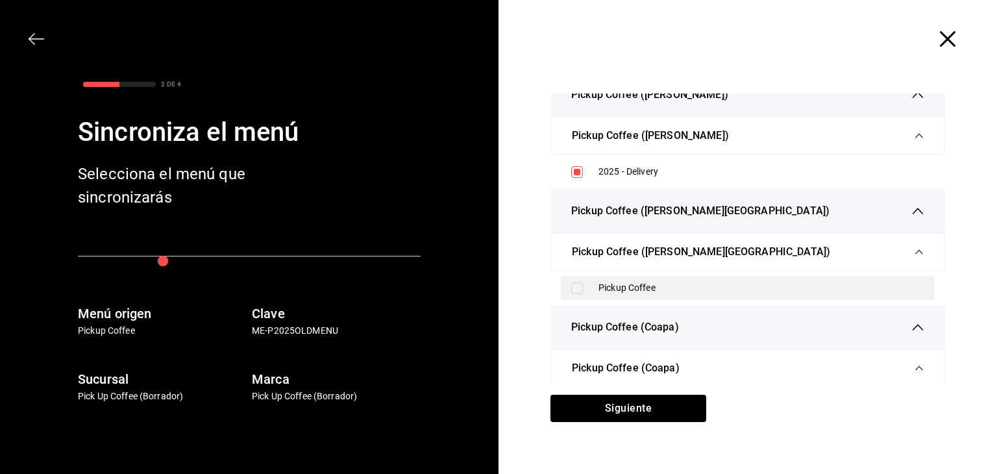
click at [571, 282] on input "checkbox" at bounding box center [577, 288] width 12 height 12
checkbox input "true"
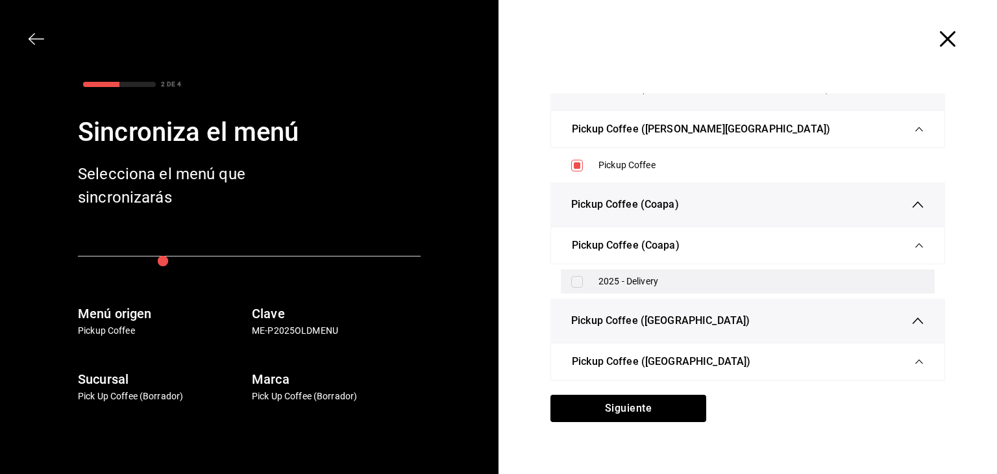
click at [571, 276] on input "checkbox" at bounding box center [577, 282] width 12 height 12
checkbox input "true"
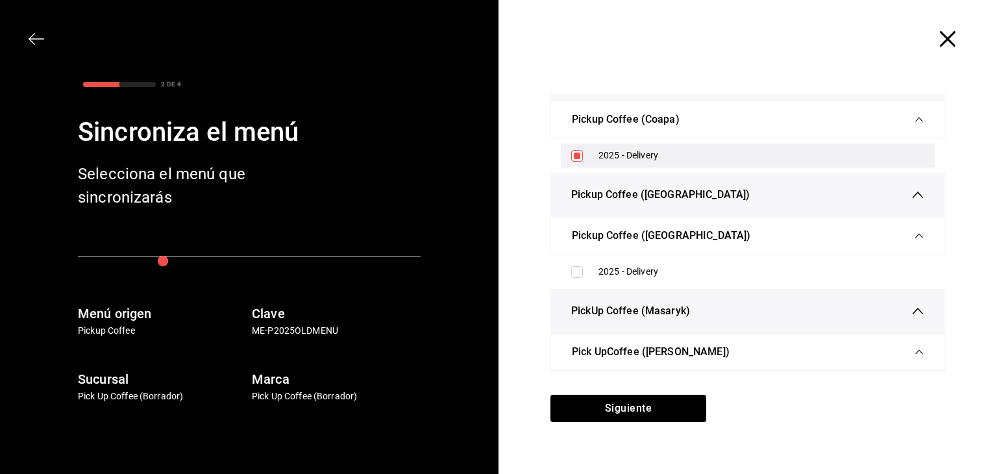
scroll to position [4112, 0]
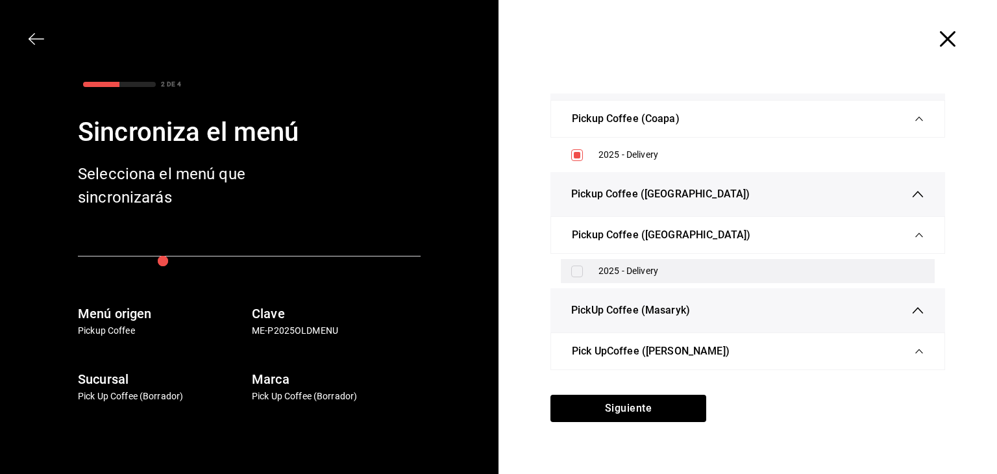
click at [571, 265] on input "checkbox" at bounding box center [577, 271] width 12 height 12
checkbox input "true"
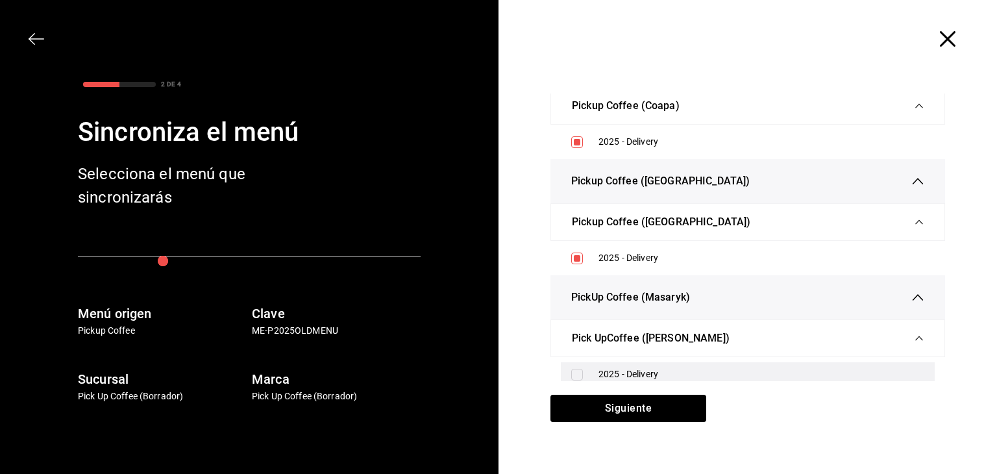
click at [571, 369] on input "checkbox" at bounding box center [577, 375] width 12 height 12
checkbox input "true"
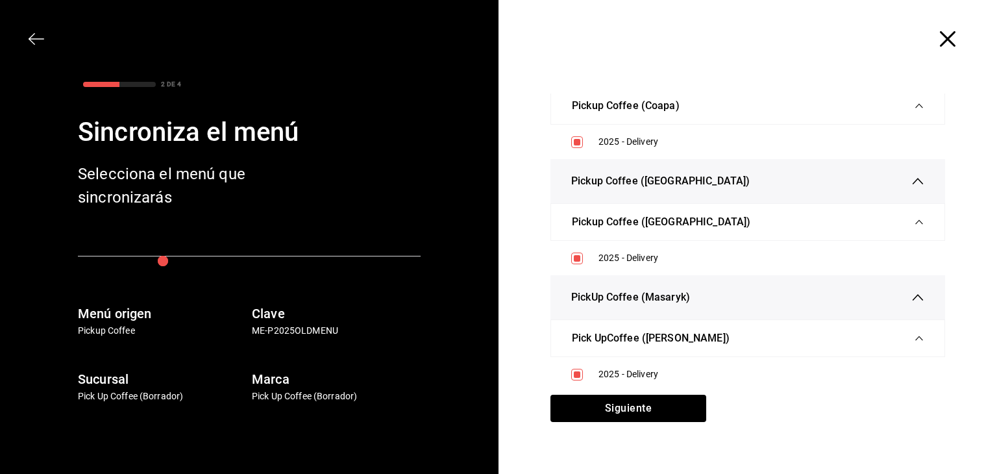
scroll to position [2, 0]
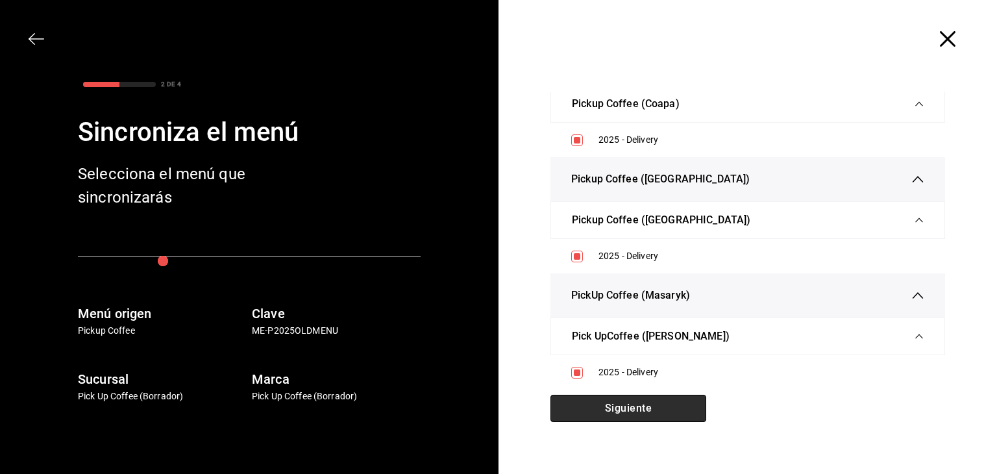
click at [620, 403] on button "Siguiente" at bounding box center [628, 408] width 156 height 27
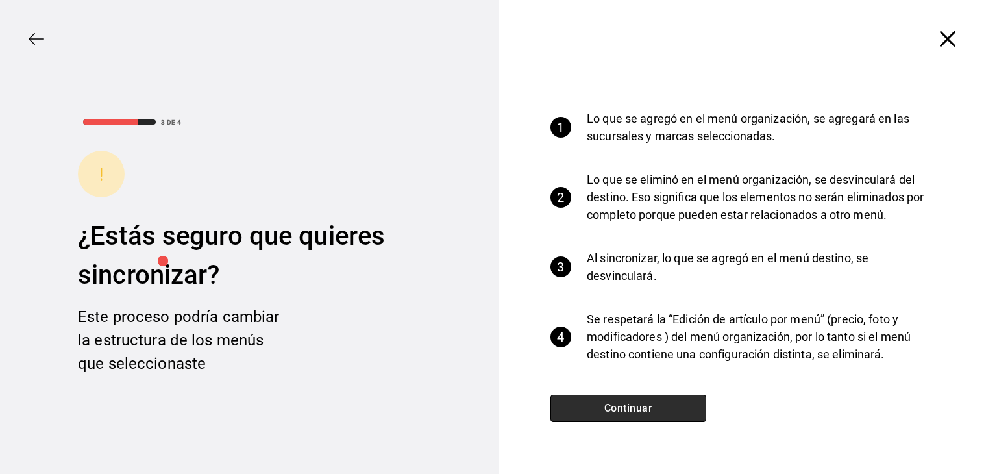
click at [620, 403] on button "Continuar" at bounding box center [628, 408] width 156 height 27
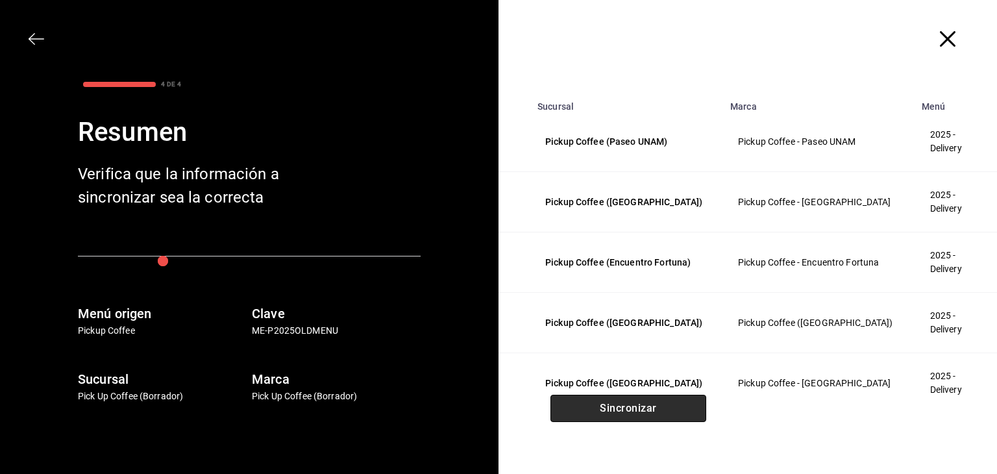
click at [620, 403] on button "Sincronizar" at bounding box center [628, 408] width 156 height 27
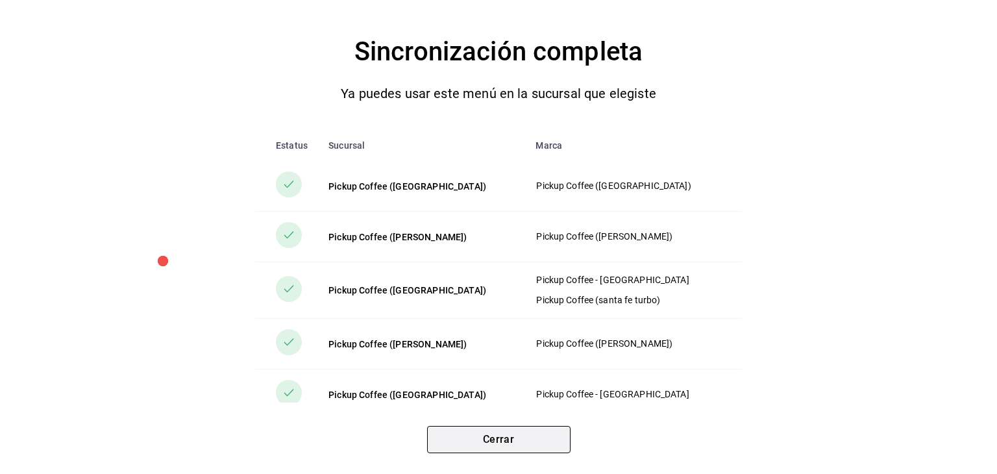
drag, startPoint x: 487, startPoint y: 421, endPoint x: 485, endPoint y: 434, distance: 12.4
click at [485, 434] on div "Cerrar" at bounding box center [498, 434] width 945 height 38
click at [485, 434] on button "Cerrar" at bounding box center [498, 439] width 143 height 27
